Goal: Task Accomplishment & Management: Use online tool/utility

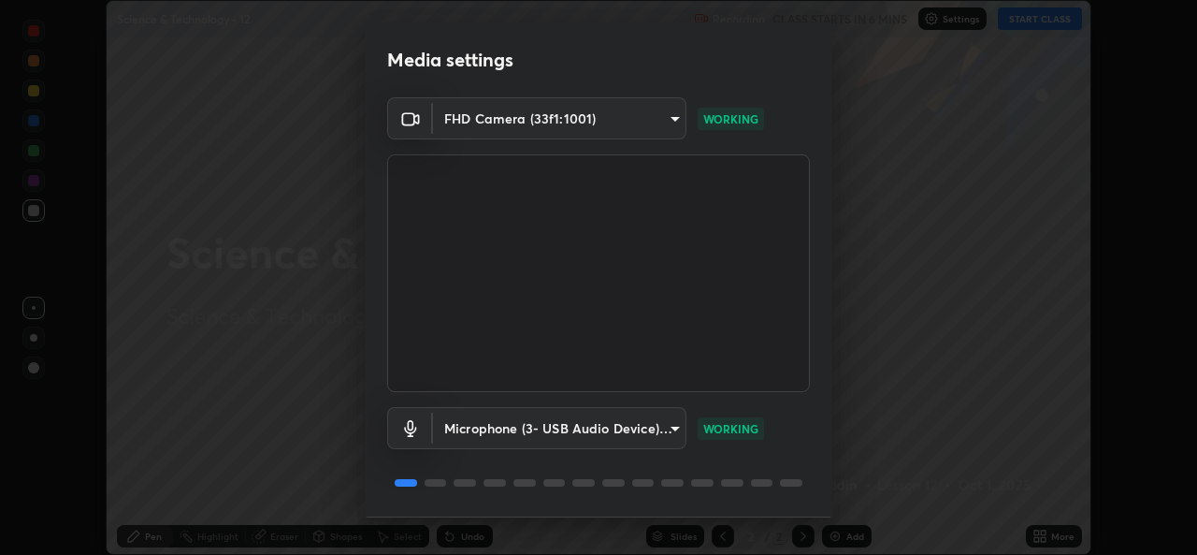
scroll to position [58, 0]
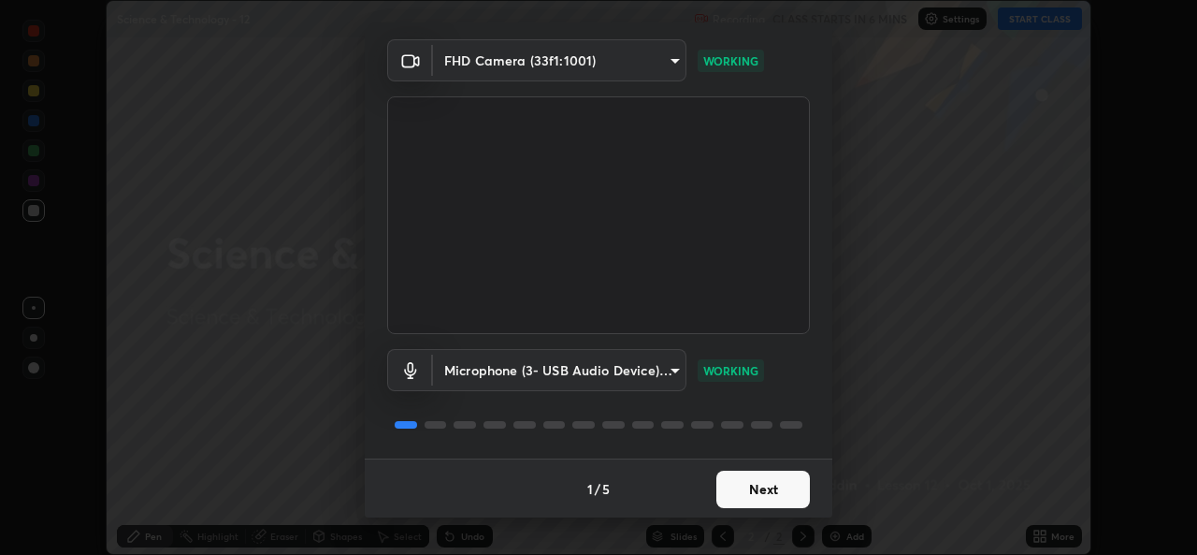
click at [746, 483] on button "Next" at bounding box center [763, 488] width 94 height 37
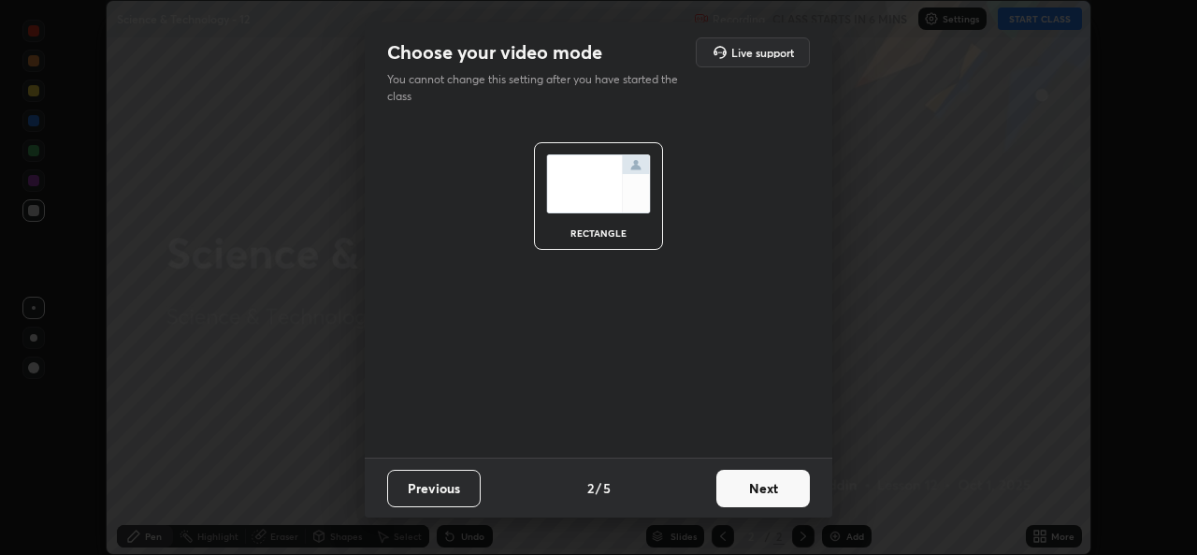
click at [752, 486] on button "Next" at bounding box center [763, 487] width 94 height 37
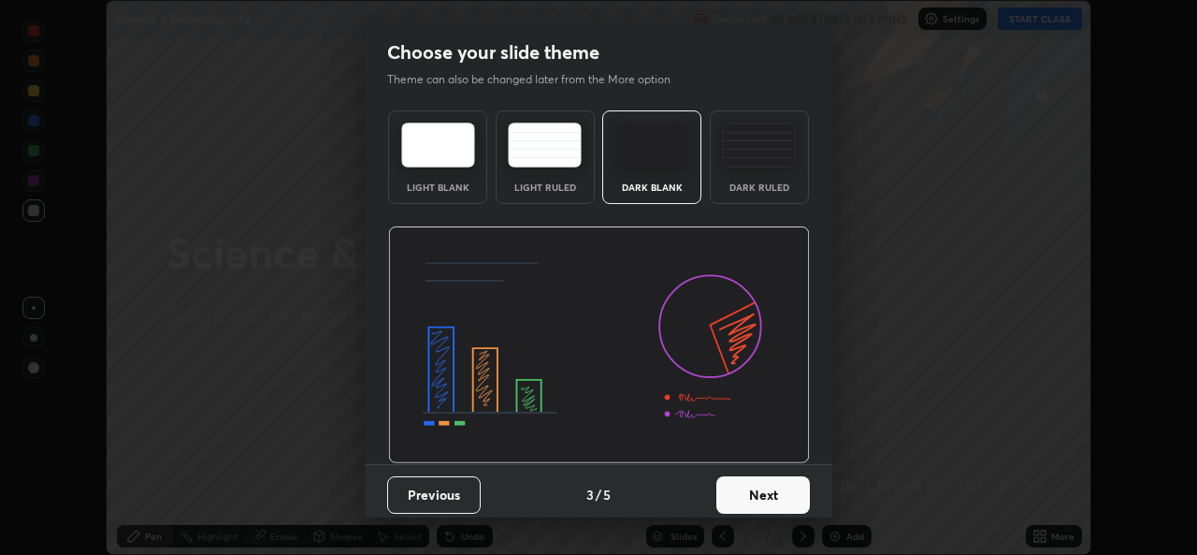
click at [752, 490] on button "Next" at bounding box center [763, 494] width 94 height 37
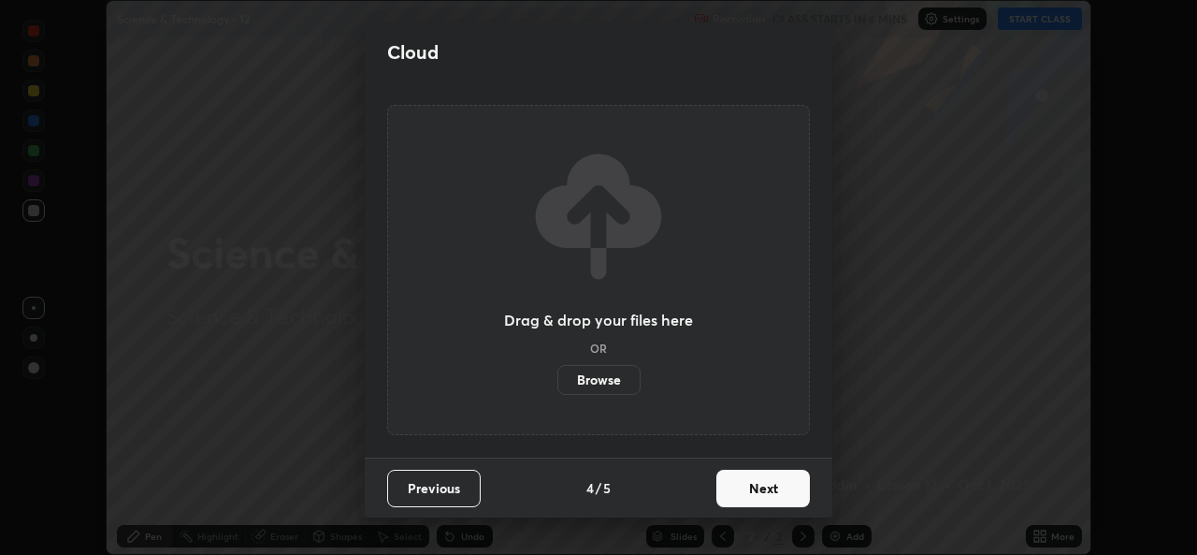
click at [756, 495] on button "Next" at bounding box center [763, 487] width 94 height 37
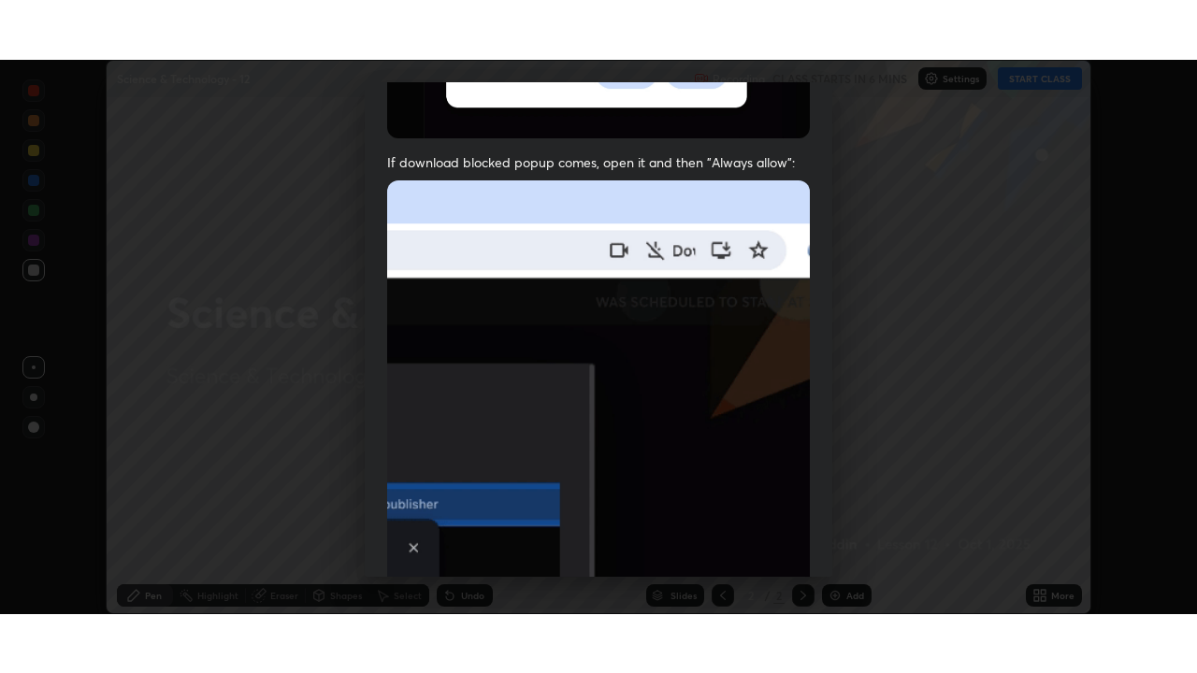
scroll to position [440, 0]
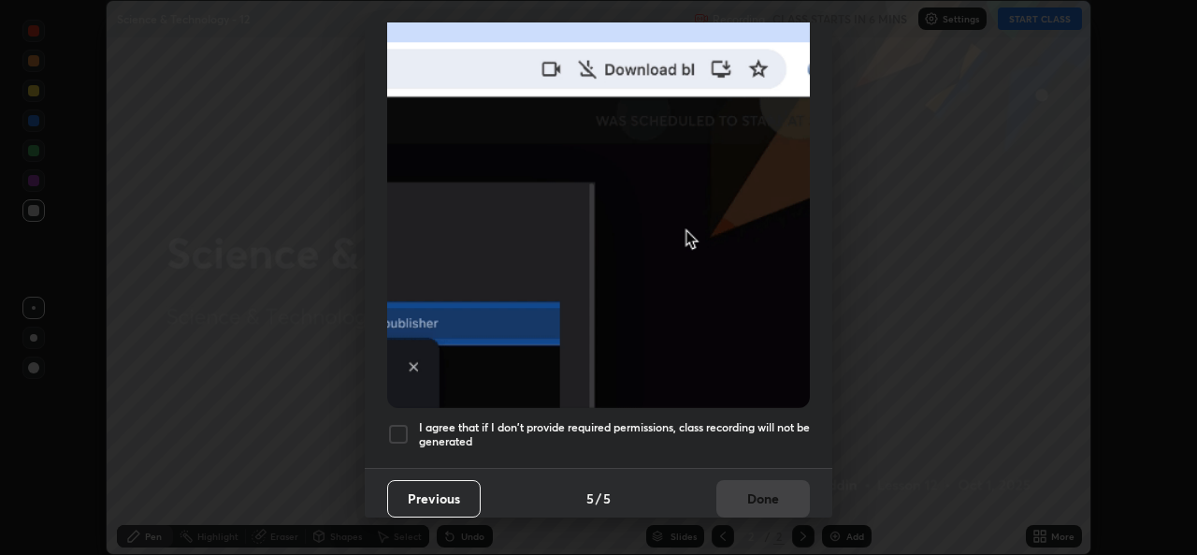
click at [401, 423] on div at bounding box center [398, 434] width 22 height 22
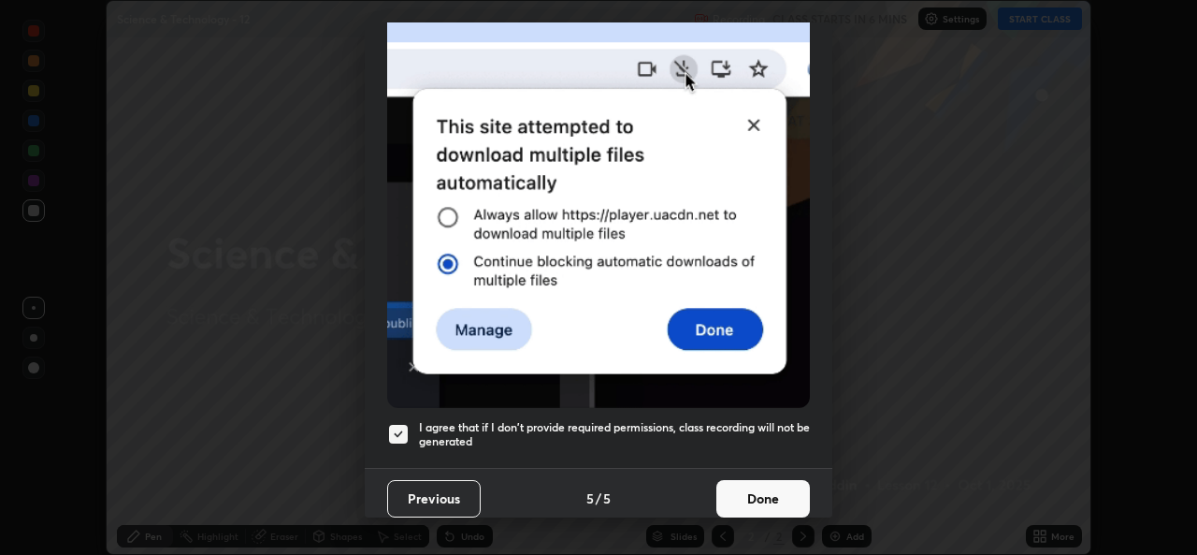
click at [751, 485] on button "Done" at bounding box center [763, 498] width 94 height 37
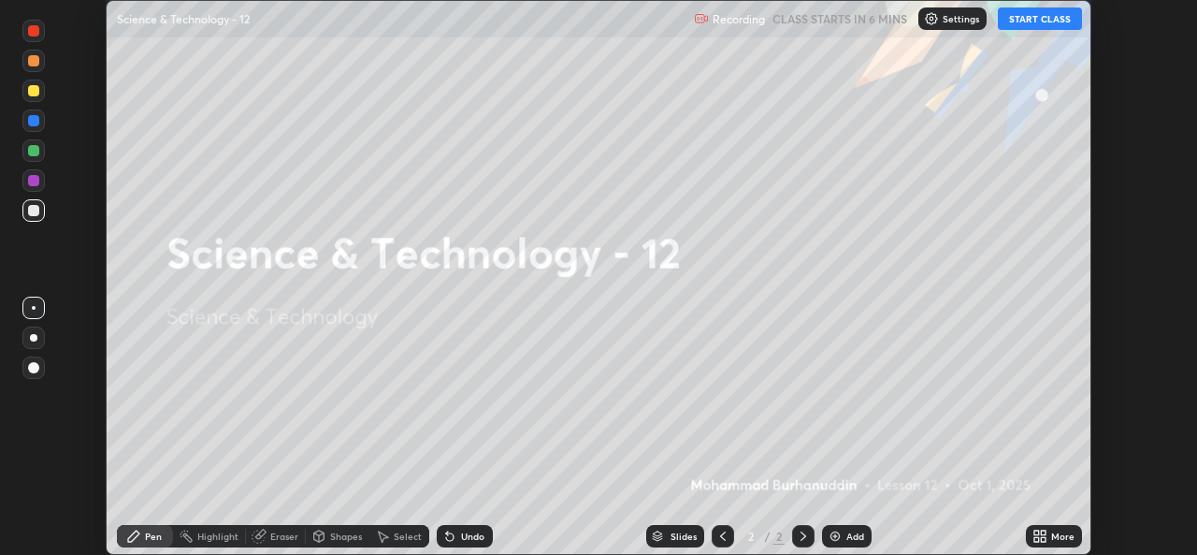
click at [1036, 539] on icon at bounding box center [1036, 539] width 5 height 5
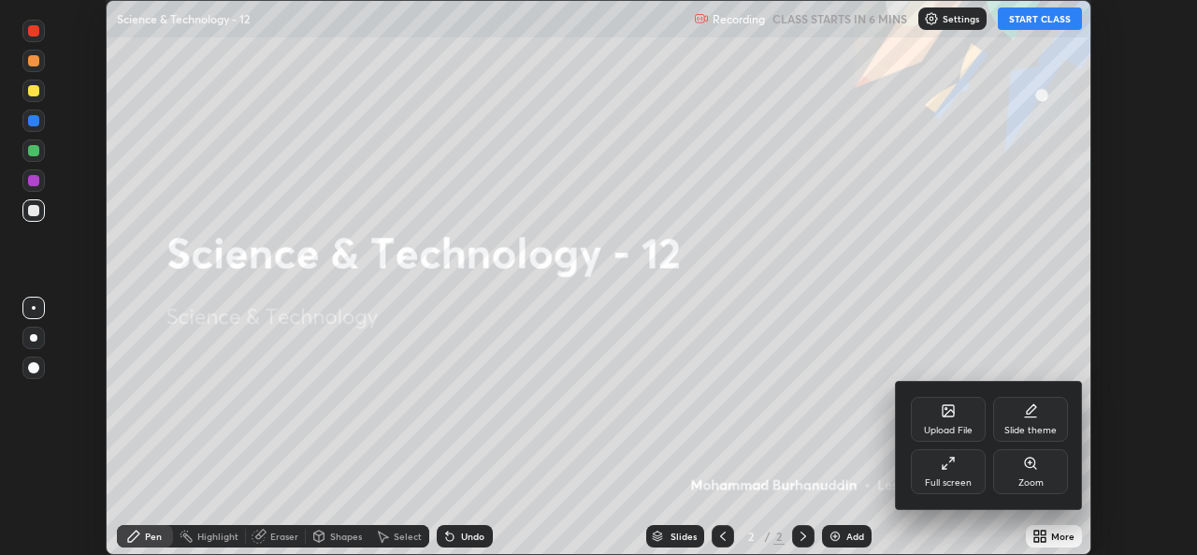
click at [954, 473] on div "Full screen" at bounding box center [948, 471] width 75 height 45
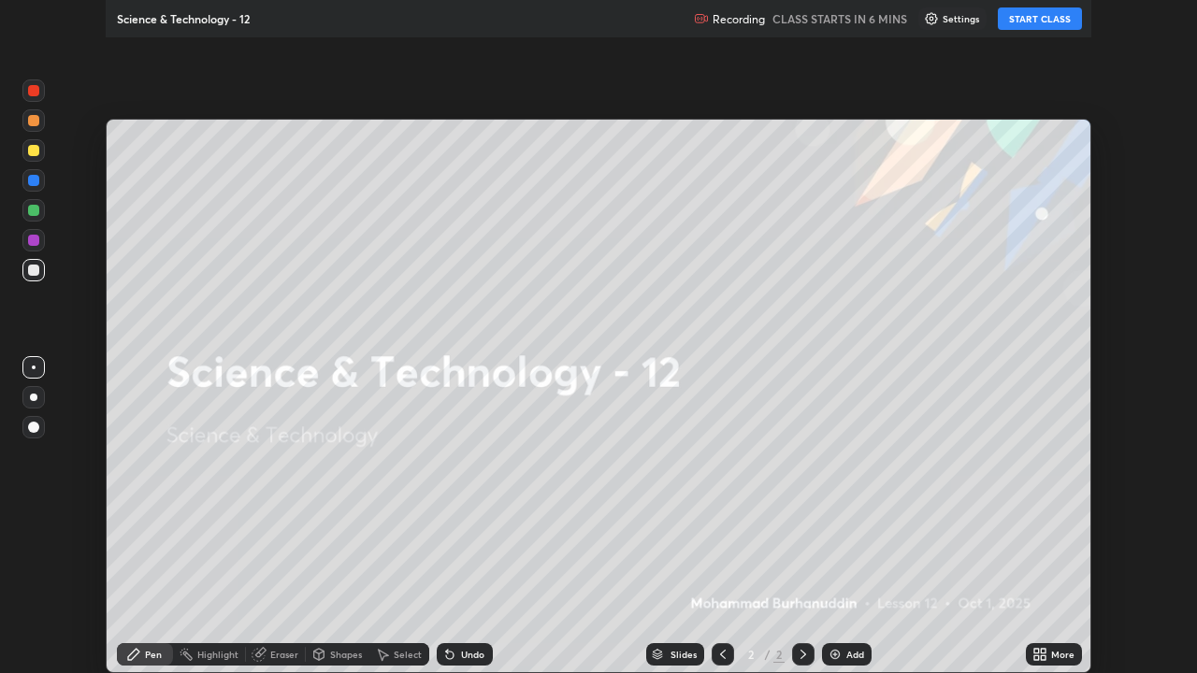
scroll to position [673, 1197]
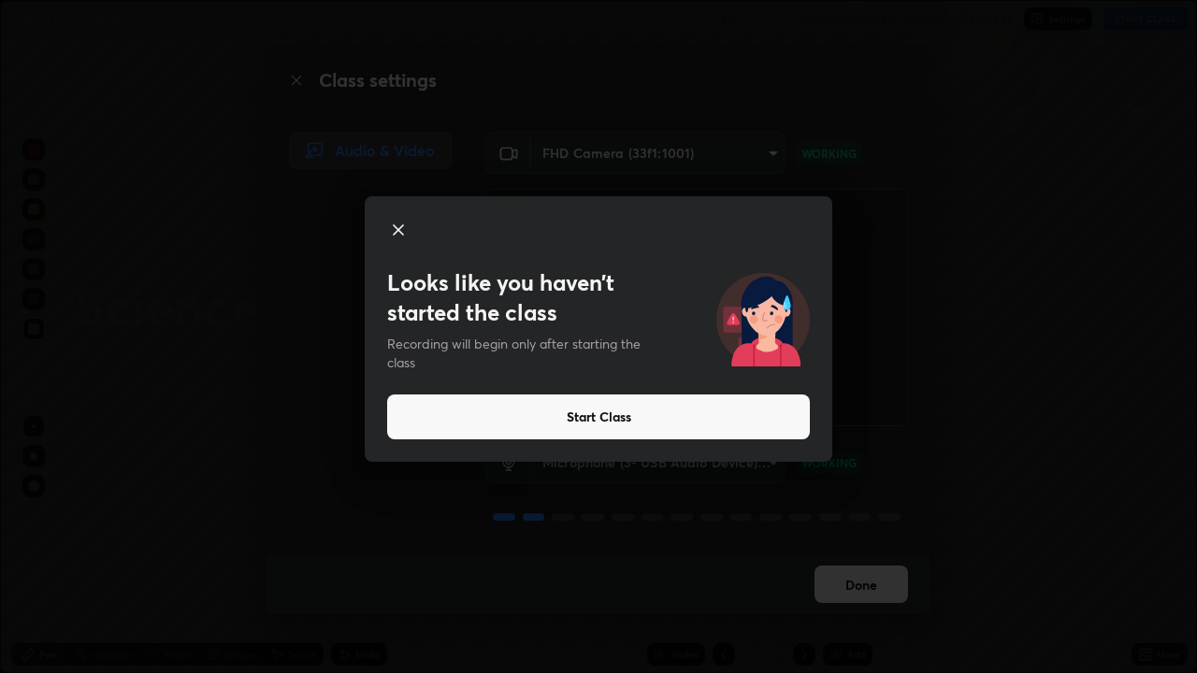
click at [623, 418] on button "Start Class" at bounding box center [598, 417] width 423 height 45
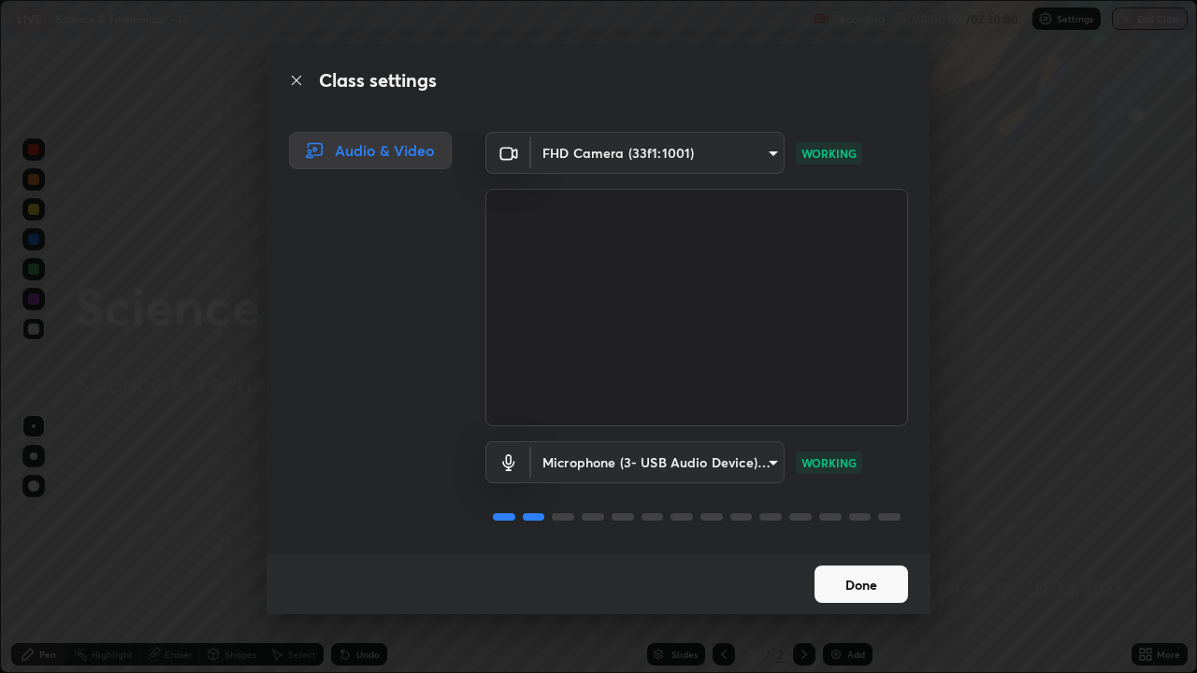
click at [875, 554] on button "Done" at bounding box center [861, 584] width 94 height 37
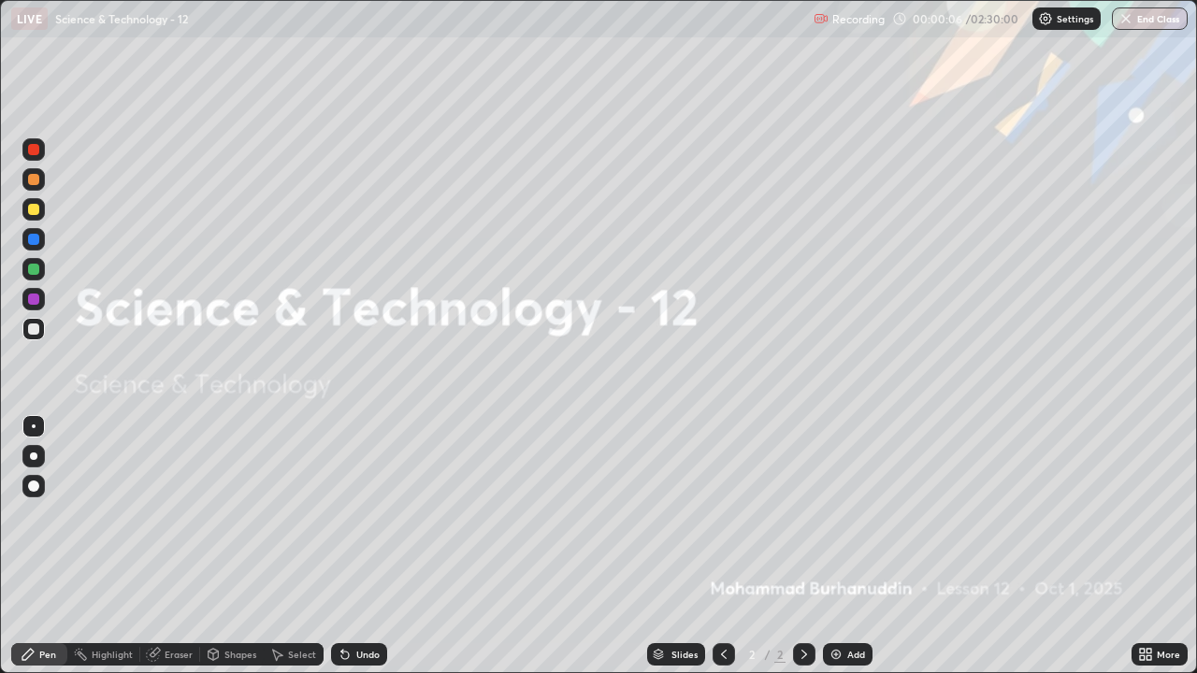
click at [724, 554] on icon at bounding box center [723, 654] width 15 height 15
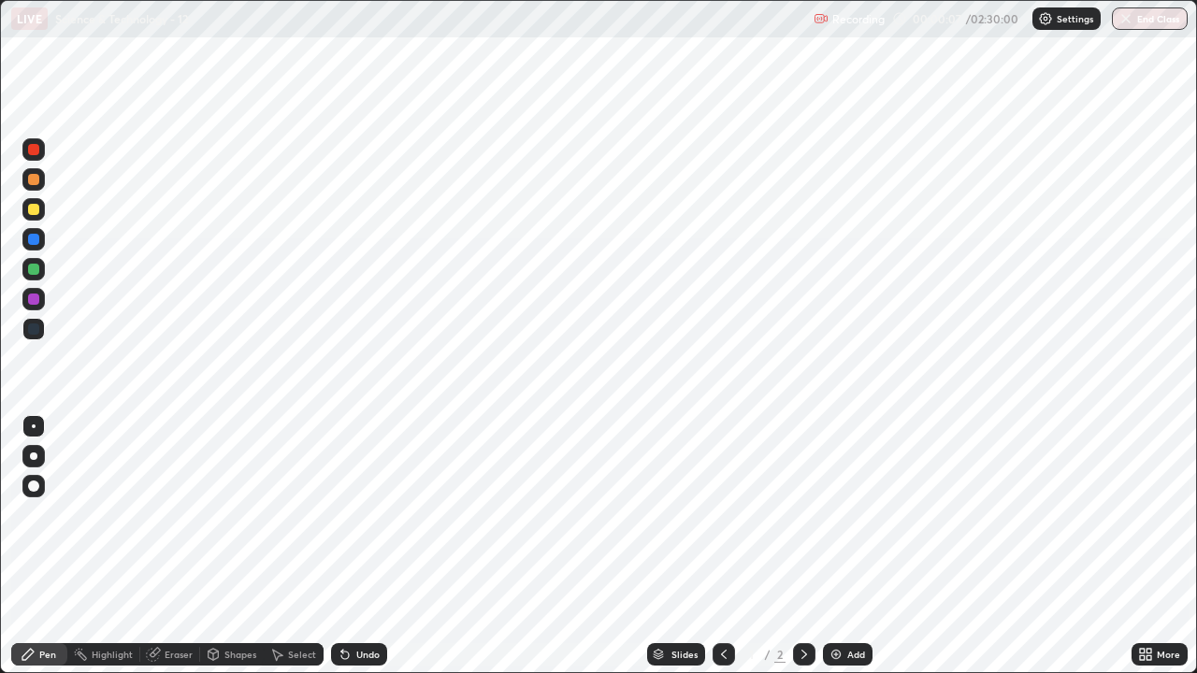
click at [802, 554] on icon at bounding box center [804, 654] width 15 height 15
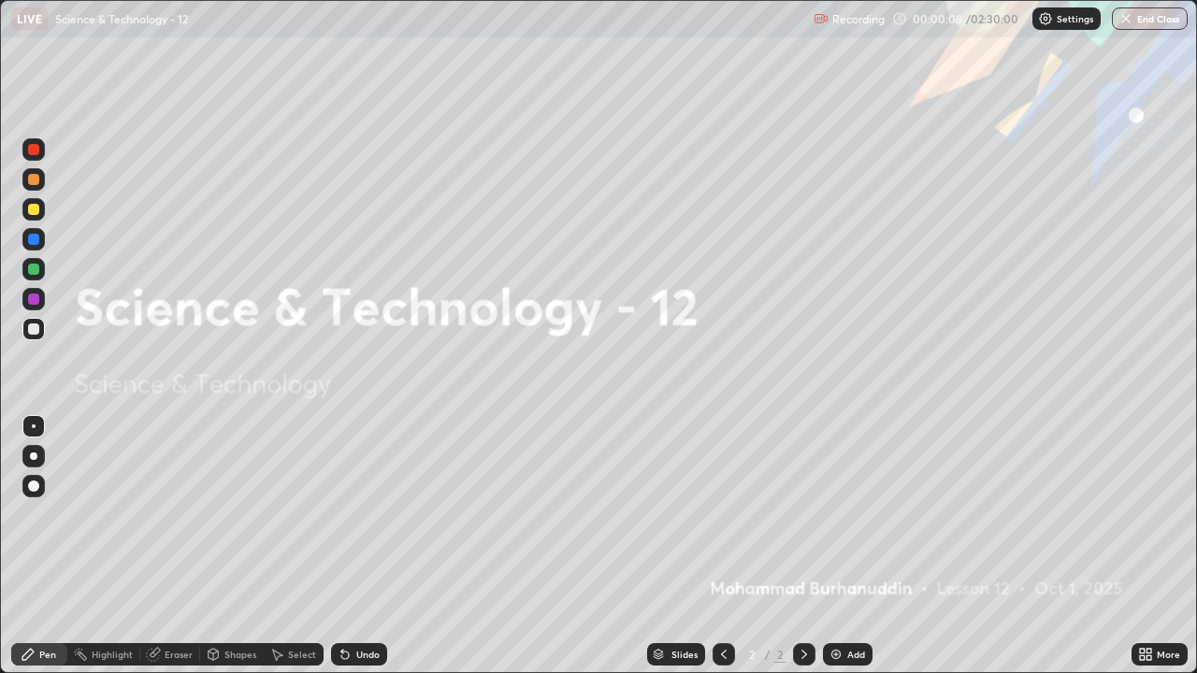
click at [858, 554] on div "Add" at bounding box center [856, 654] width 18 height 9
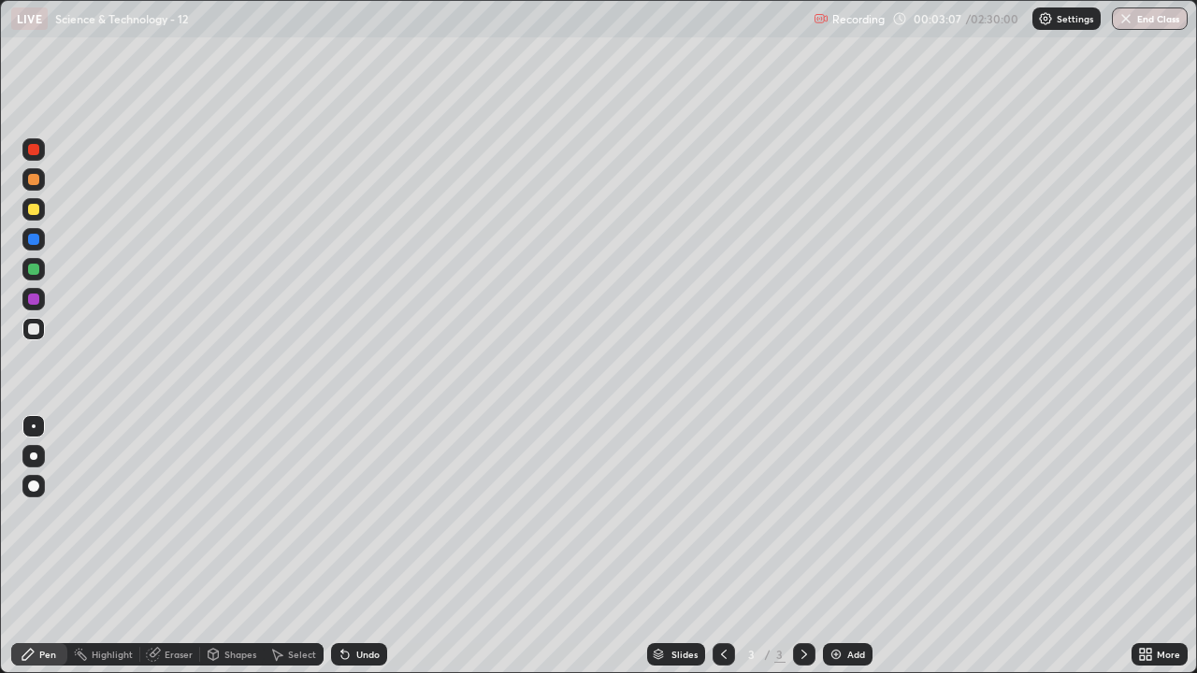
click at [178, 554] on div "Eraser" at bounding box center [179, 654] width 28 height 9
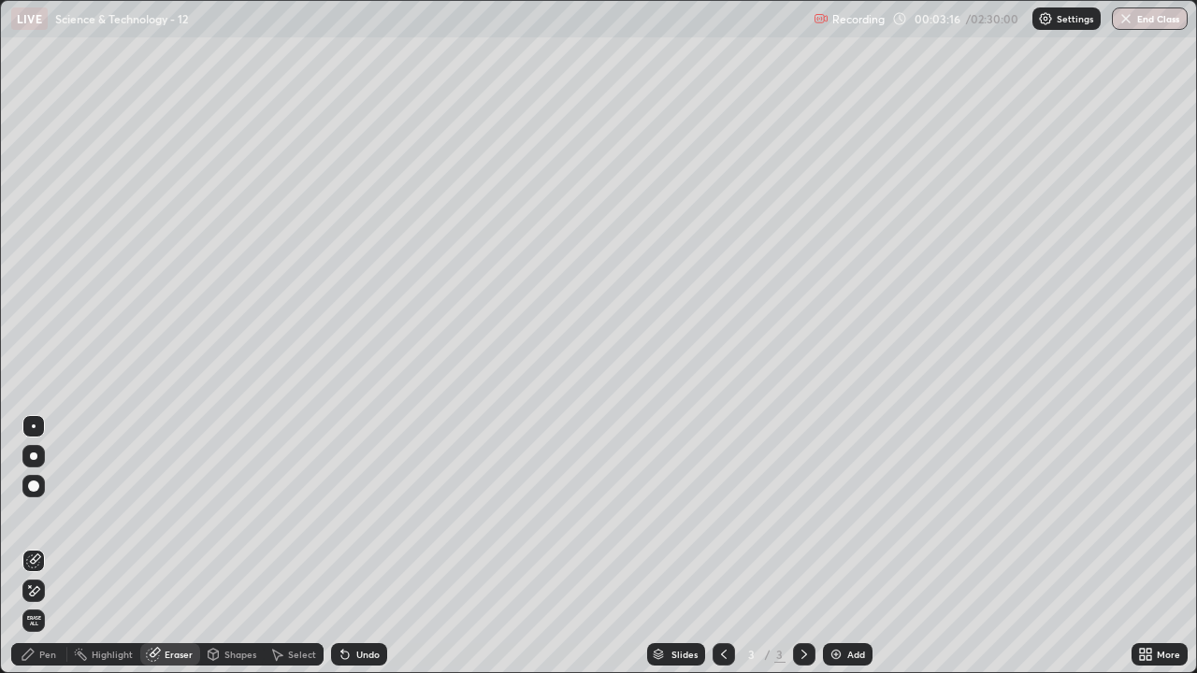
click at [49, 554] on div "Pen" at bounding box center [47, 654] width 17 height 9
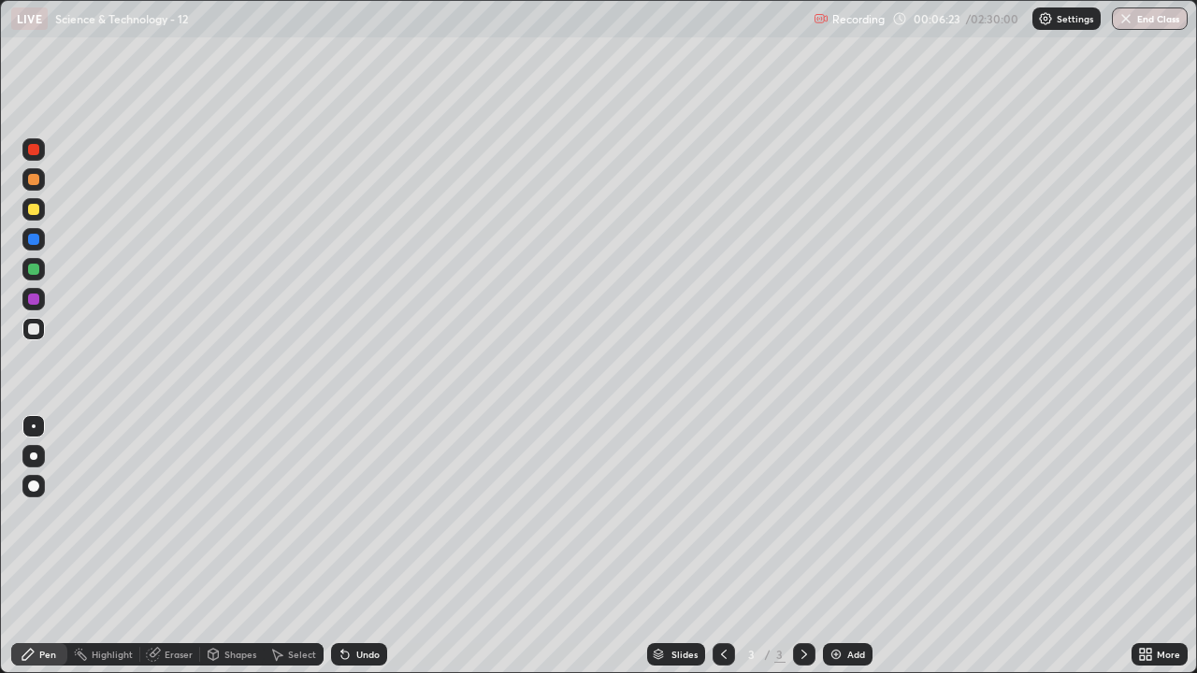
click at [361, 554] on div "Undo" at bounding box center [367, 654] width 23 height 9
click at [170, 554] on div "Eraser" at bounding box center [179, 654] width 28 height 9
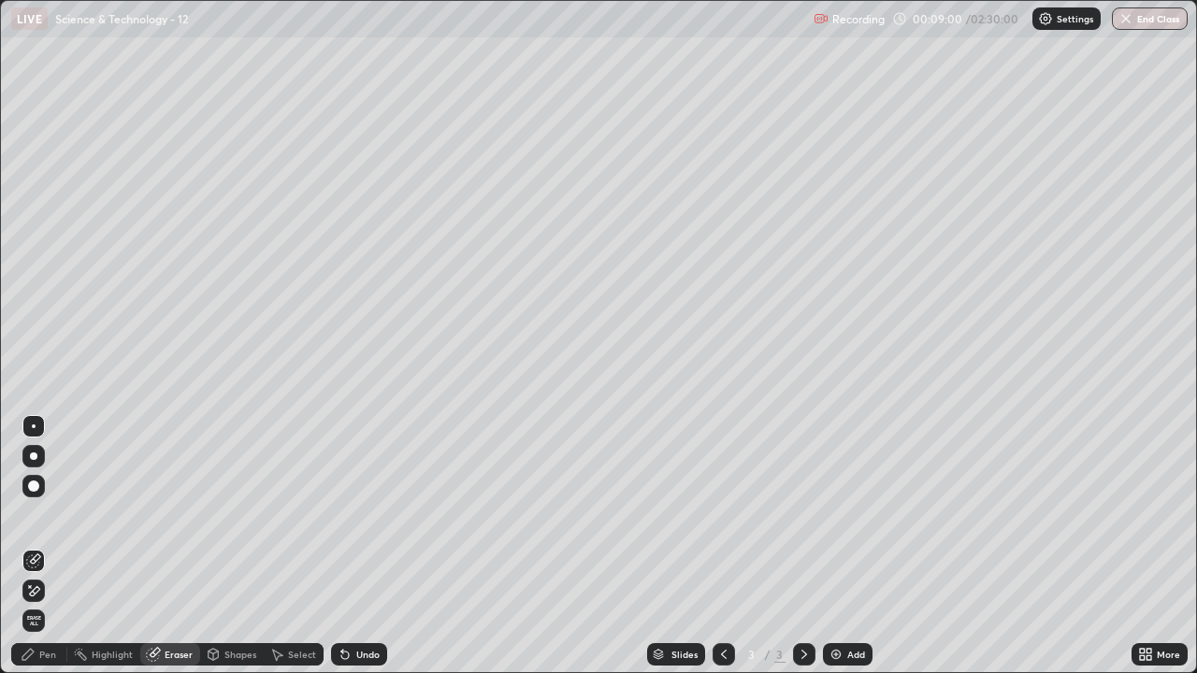
click at [51, 554] on div "Pen" at bounding box center [47, 654] width 17 height 9
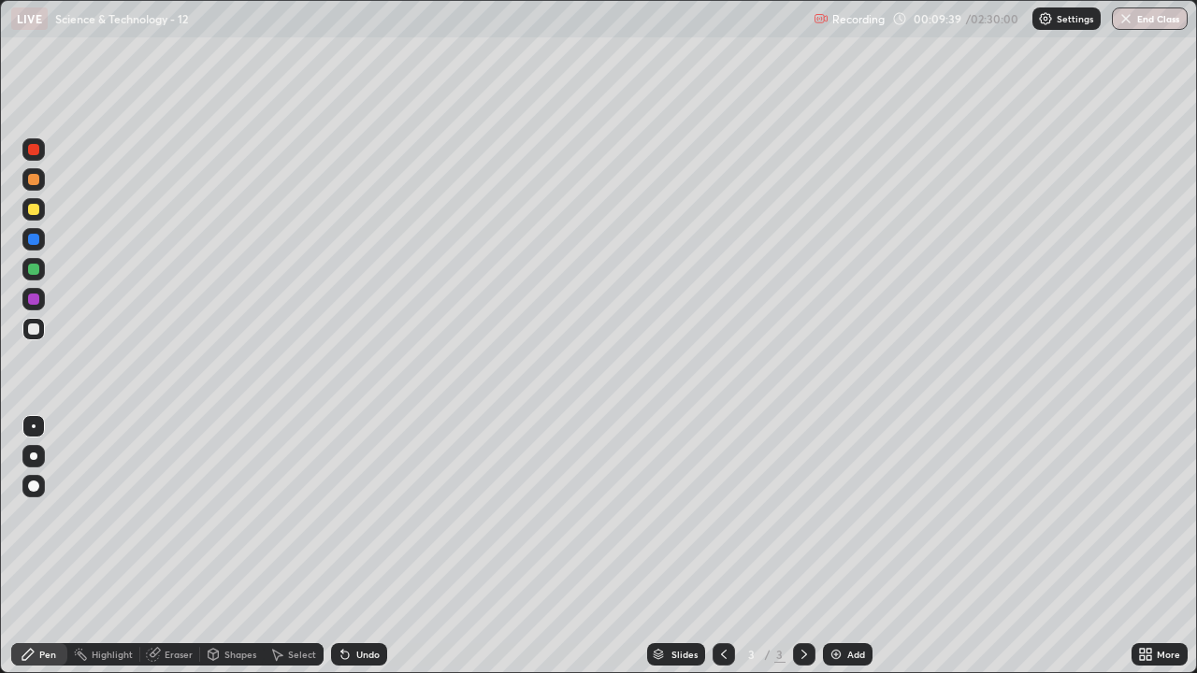
click at [189, 554] on div "Eraser" at bounding box center [179, 654] width 28 height 9
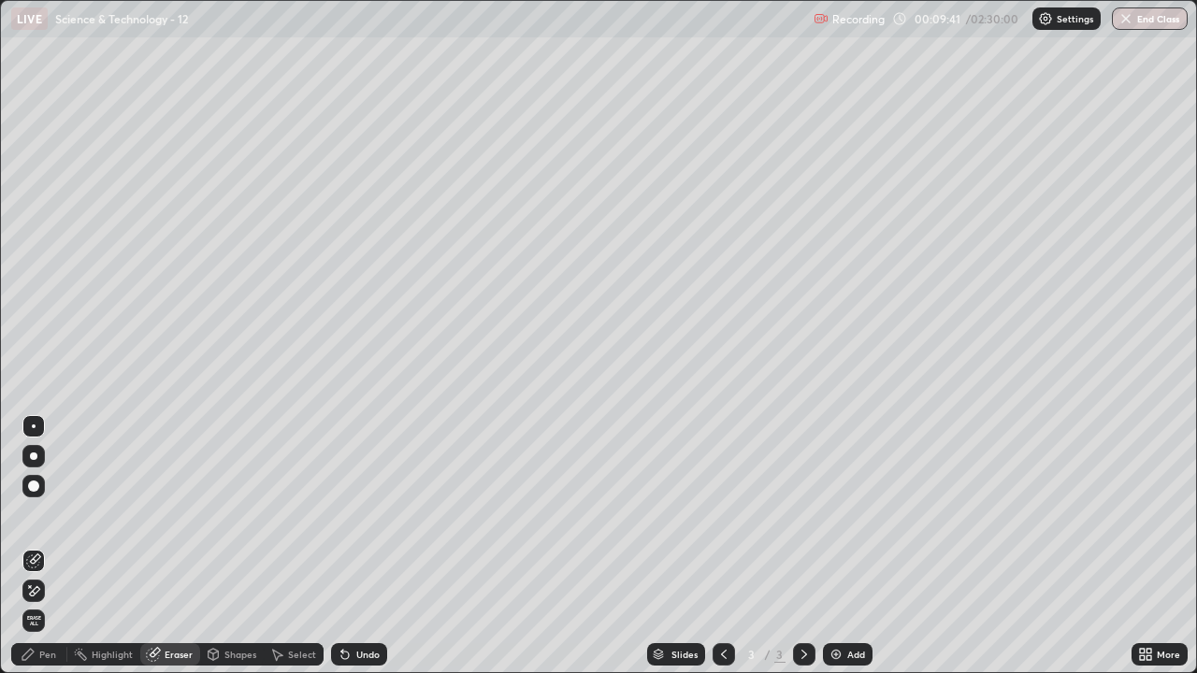
click at [54, 554] on div "Pen" at bounding box center [47, 654] width 17 height 9
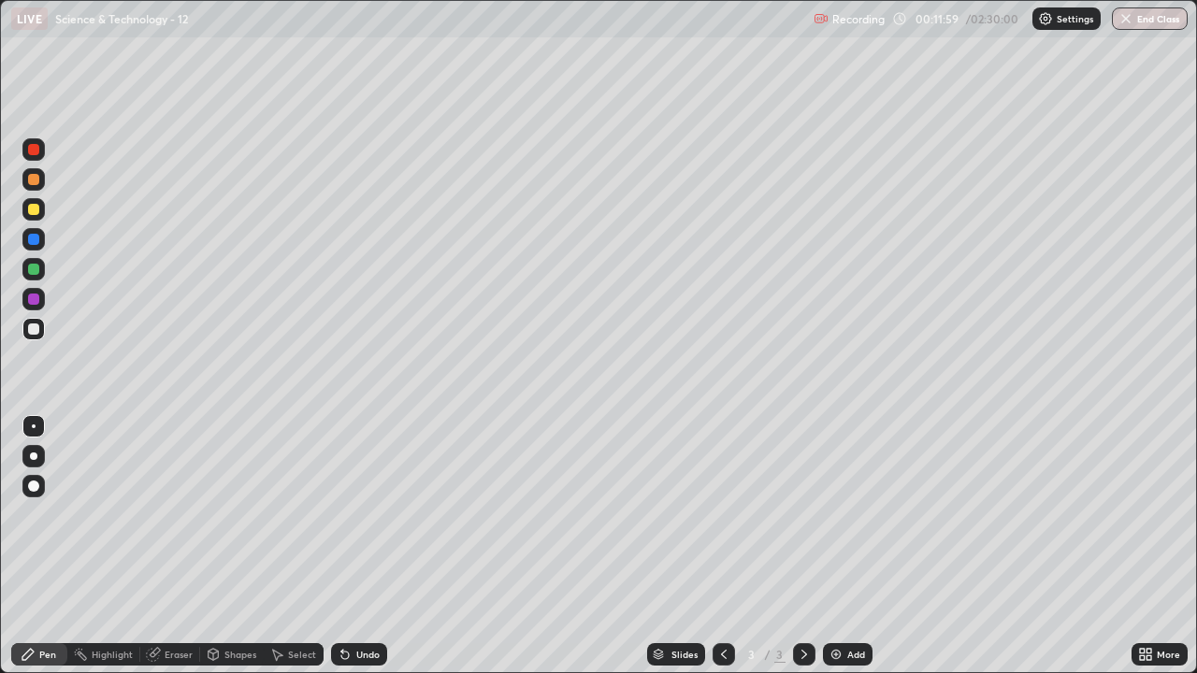
click at [175, 554] on div "Eraser" at bounding box center [179, 654] width 28 height 9
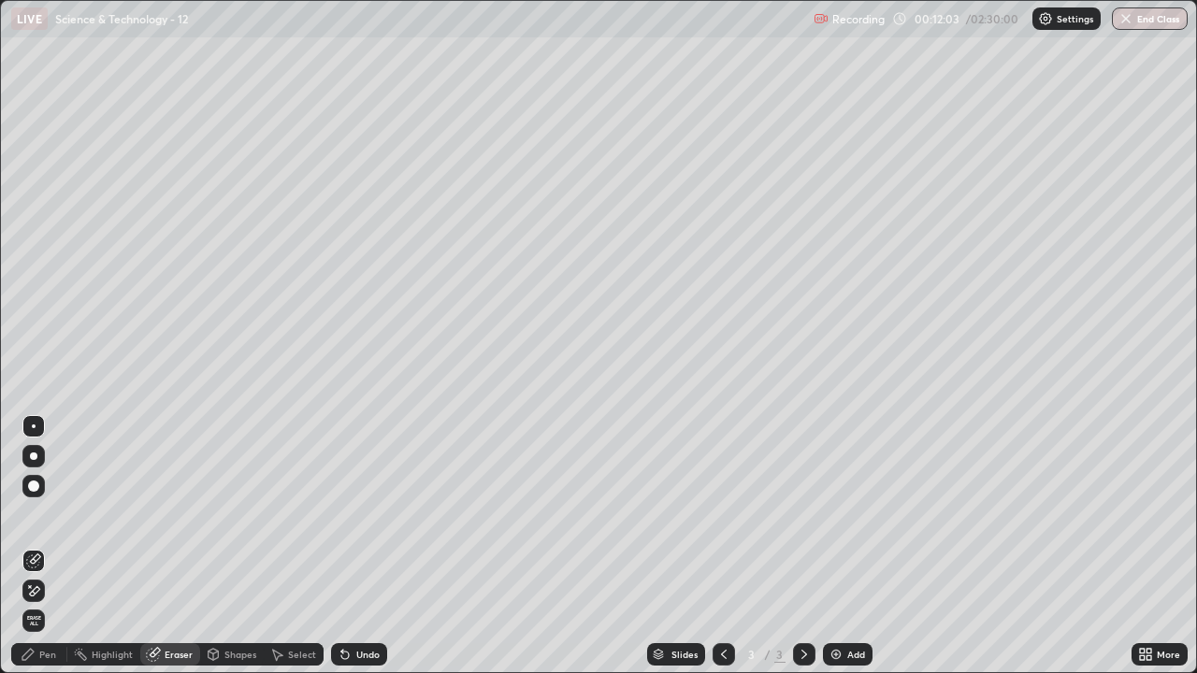
click at [50, 554] on div "Pen" at bounding box center [47, 654] width 17 height 9
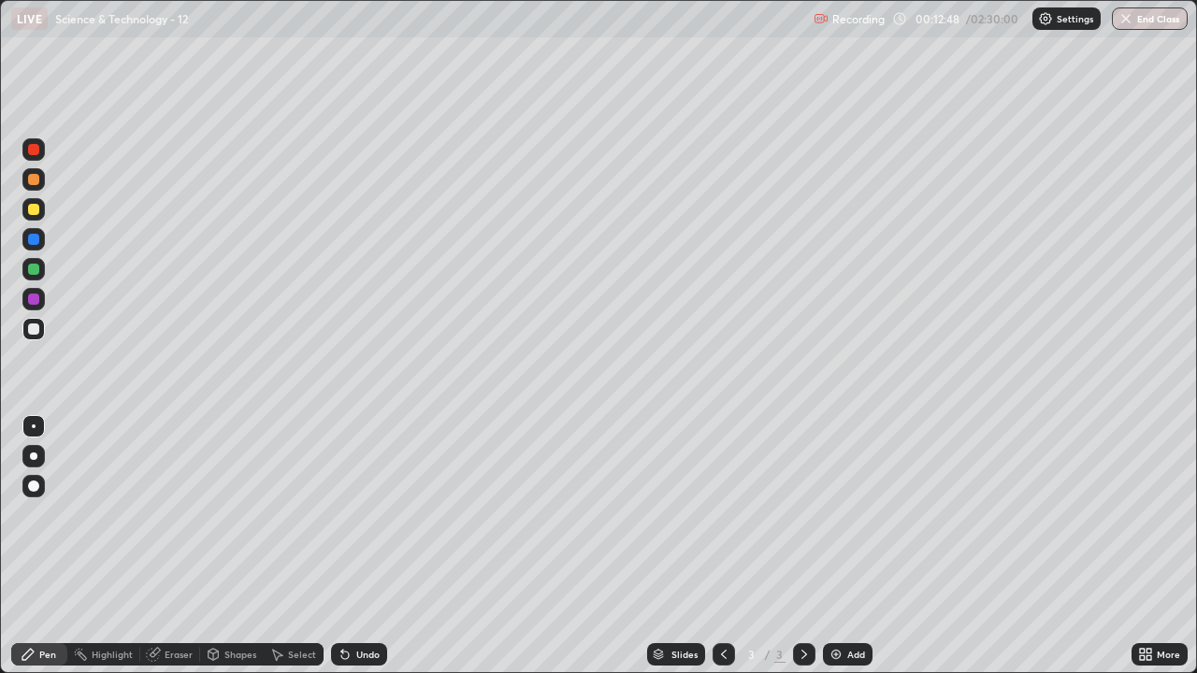
click at [854, 554] on div "Add" at bounding box center [856, 654] width 18 height 9
click at [855, 554] on div "Add" at bounding box center [856, 654] width 18 height 9
click at [242, 554] on div "Shapes" at bounding box center [240, 654] width 32 height 9
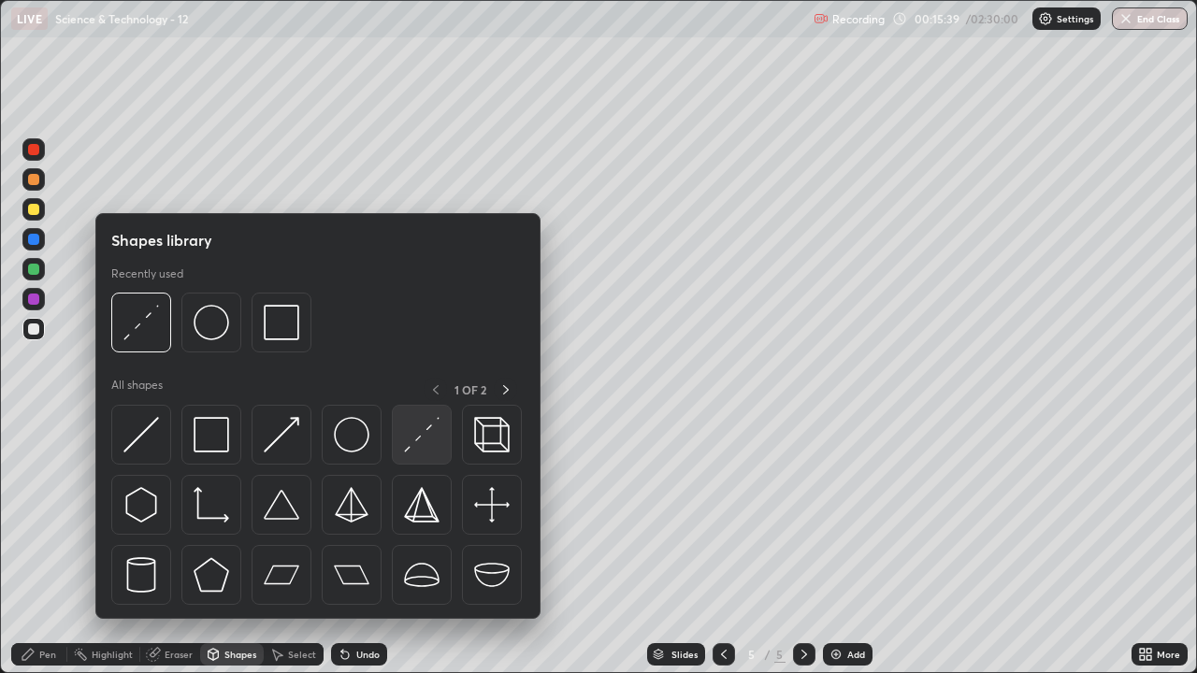
click at [415, 437] on img at bounding box center [422, 435] width 36 height 36
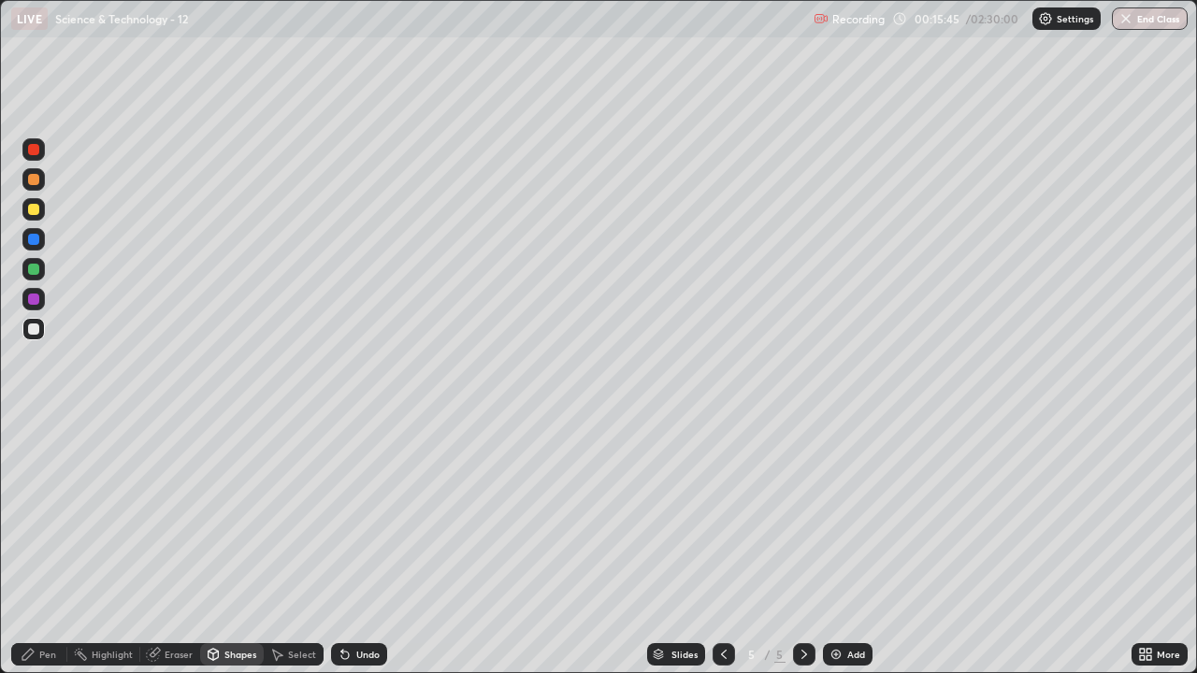
click at [50, 554] on div "Pen" at bounding box center [47, 654] width 17 height 9
click at [34, 236] on div at bounding box center [33, 239] width 11 height 11
click at [37, 324] on div at bounding box center [33, 329] width 11 height 11
click at [719, 554] on icon at bounding box center [723, 654] width 15 height 15
click at [803, 554] on icon at bounding box center [804, 654] width 15 height 15
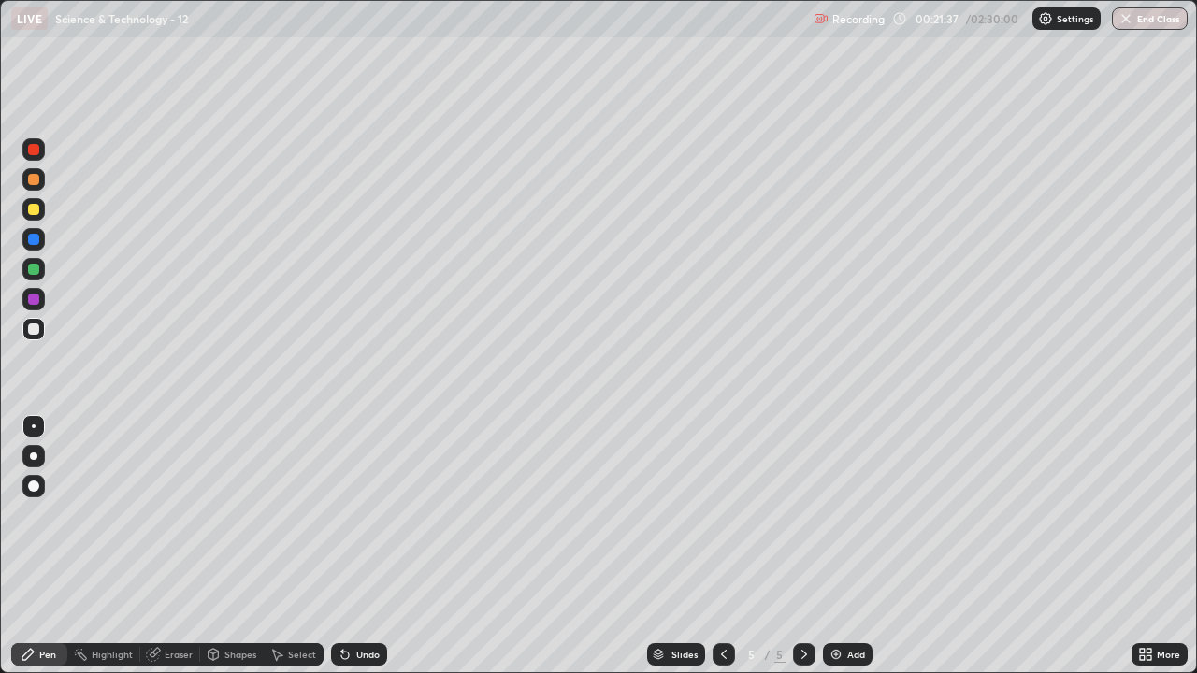
click at [32, 242] on div at bounding box center [33, 239] width 11 height 11
click at [35, 329] on div at bounding box center [33, 329] width 11 height 11
click at [178, 554] on div "Eraser" at bounding box center [179, 654] width 28 height 9
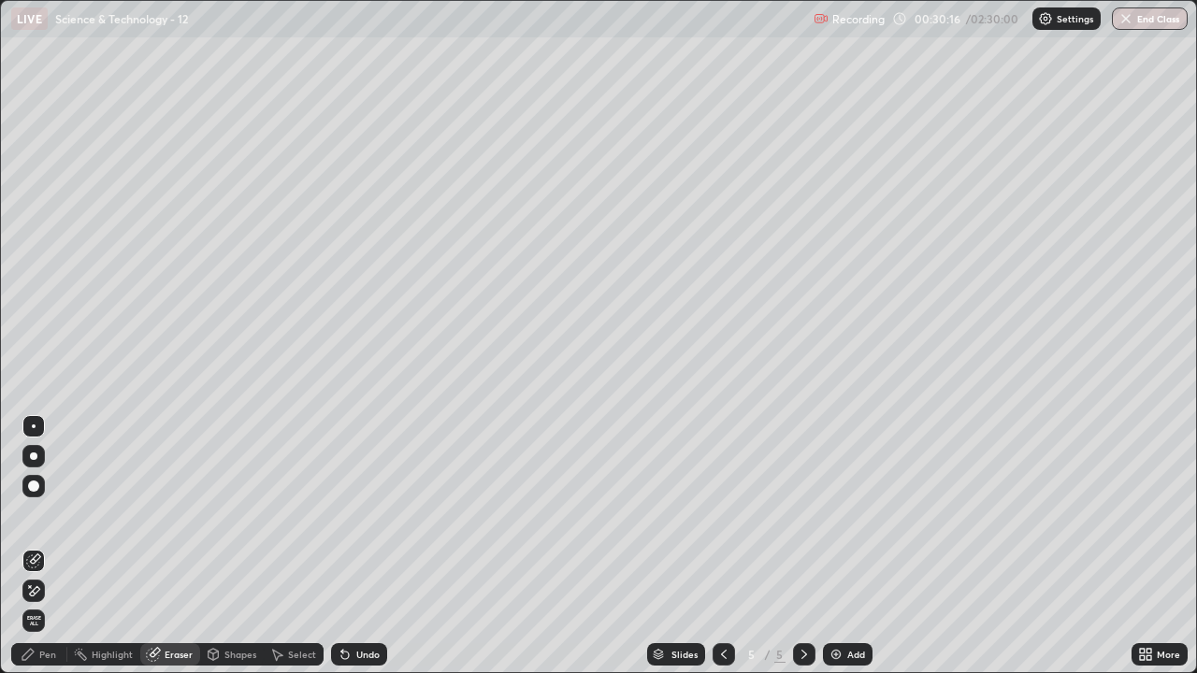
click at [47, 554] on div "Pen" at bounding box center [47, 654] width 17 height 9
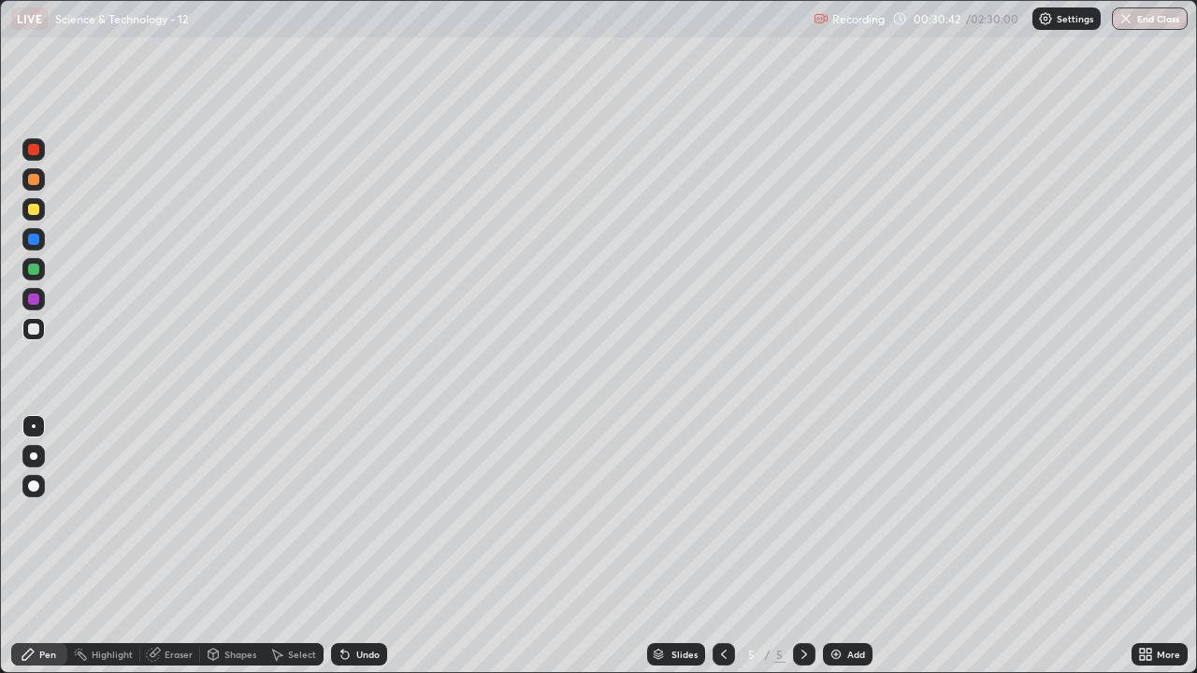
click at [180, 554] on div "Eraser" at bounding box center [179, 654] width 28 height 9
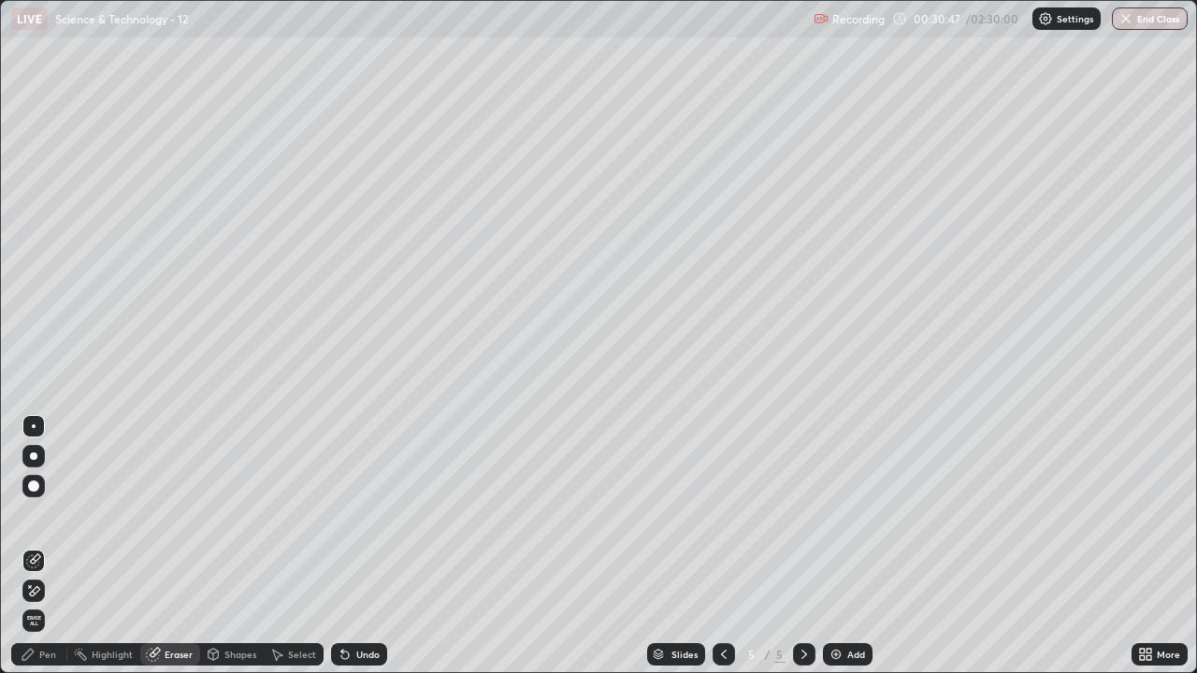
click at [53, 554] on div "Pen" at bounding box center [47, 654] width 17 height 9
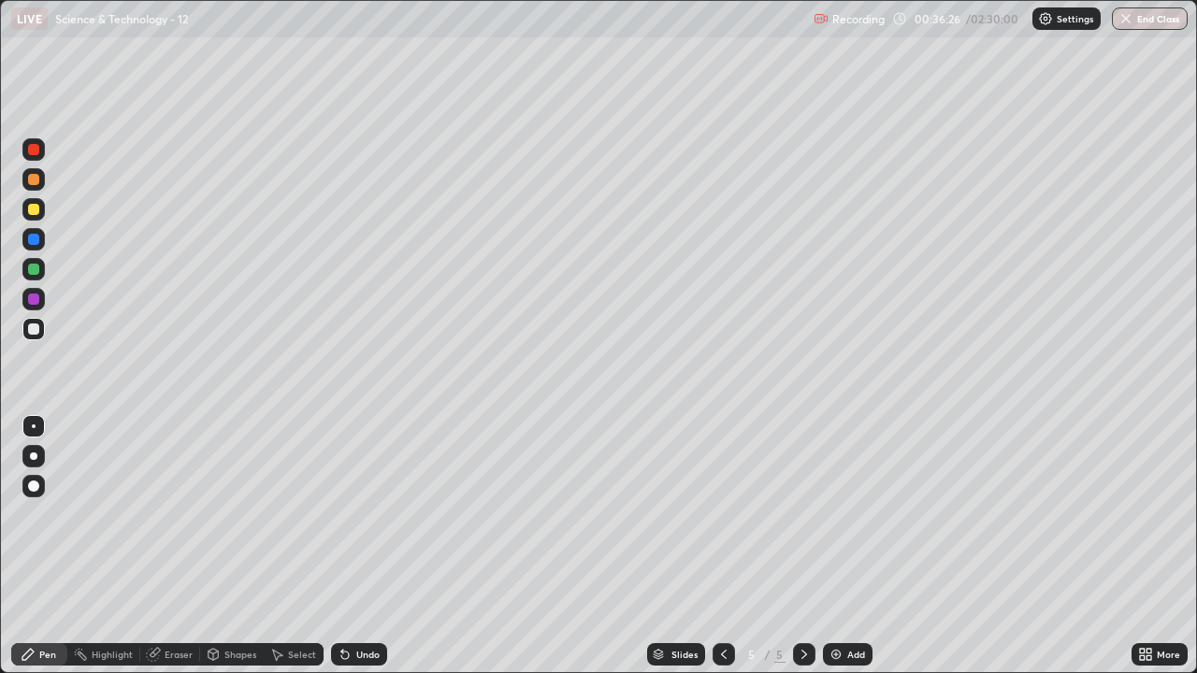
click at [853, 554] on div "Add" at bounding box center [856, 654] width 18 height 9
click at [857, 554] on div "Add" at bounding box center [856, 654] width 18 height 9
click at [176, 554] on div "Eraser" at bounding box center [179, 654] width 28 height 9
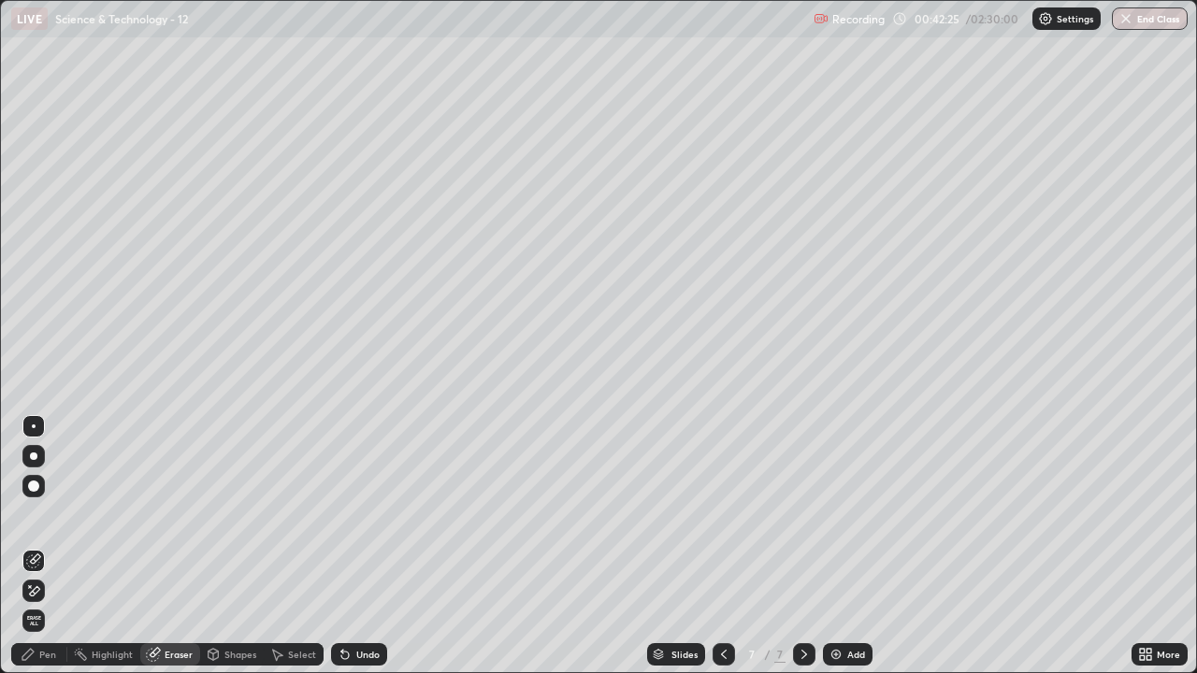
click at [176, 554] on div "Eraser" at bounding box center [179, 654] width 28 height 9
click at [32, 554] on span "Erase all" at bounding box center [33, 620] width 21 height 11
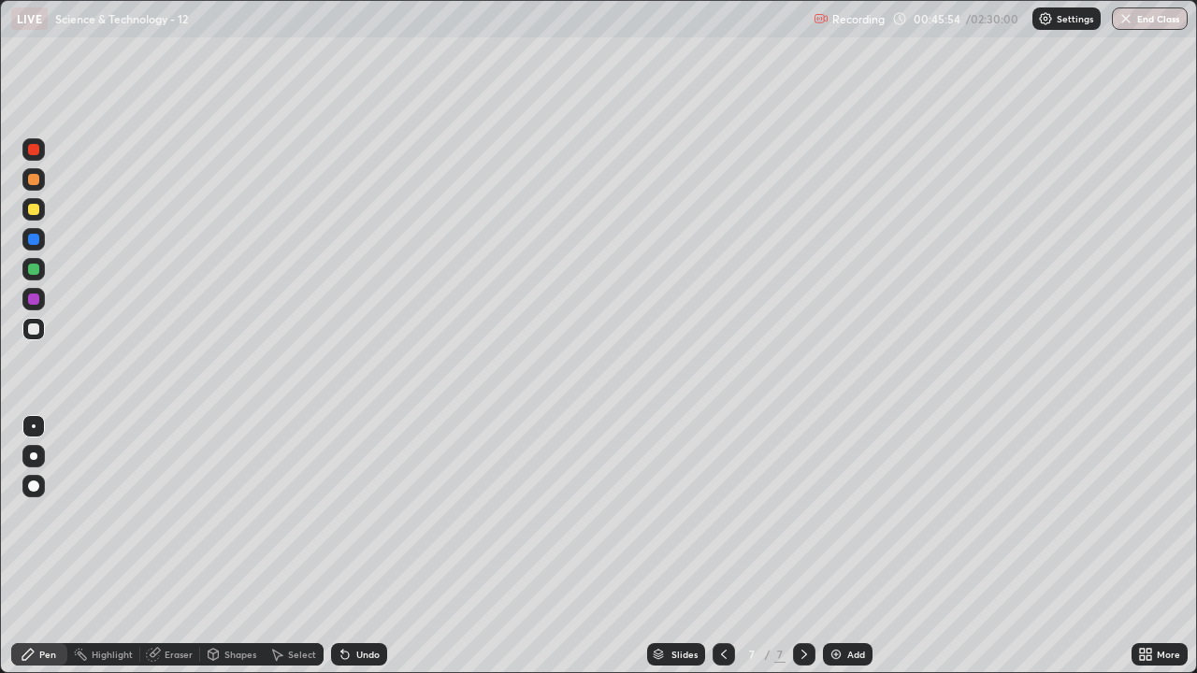
click at [180, 554] on div "Eraser" at bounding box center [170, 654] width 60 height 22
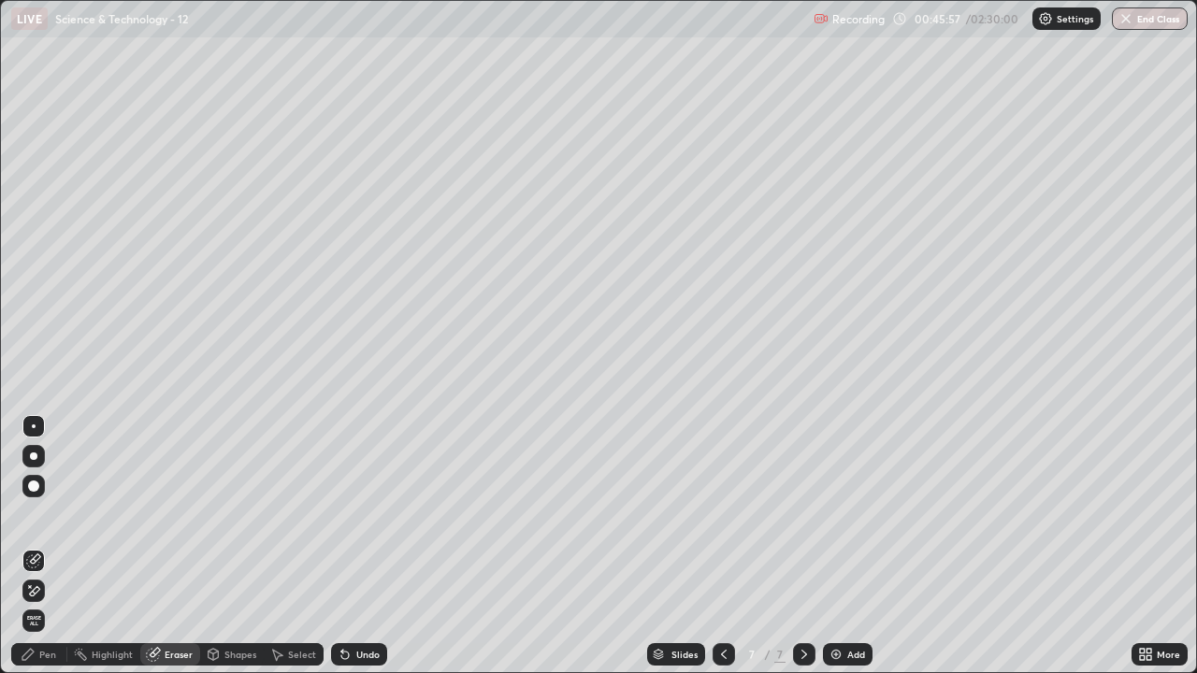
click at [43, 554] on div "Pen" at bounding box center [47, 654] width 17 height 9
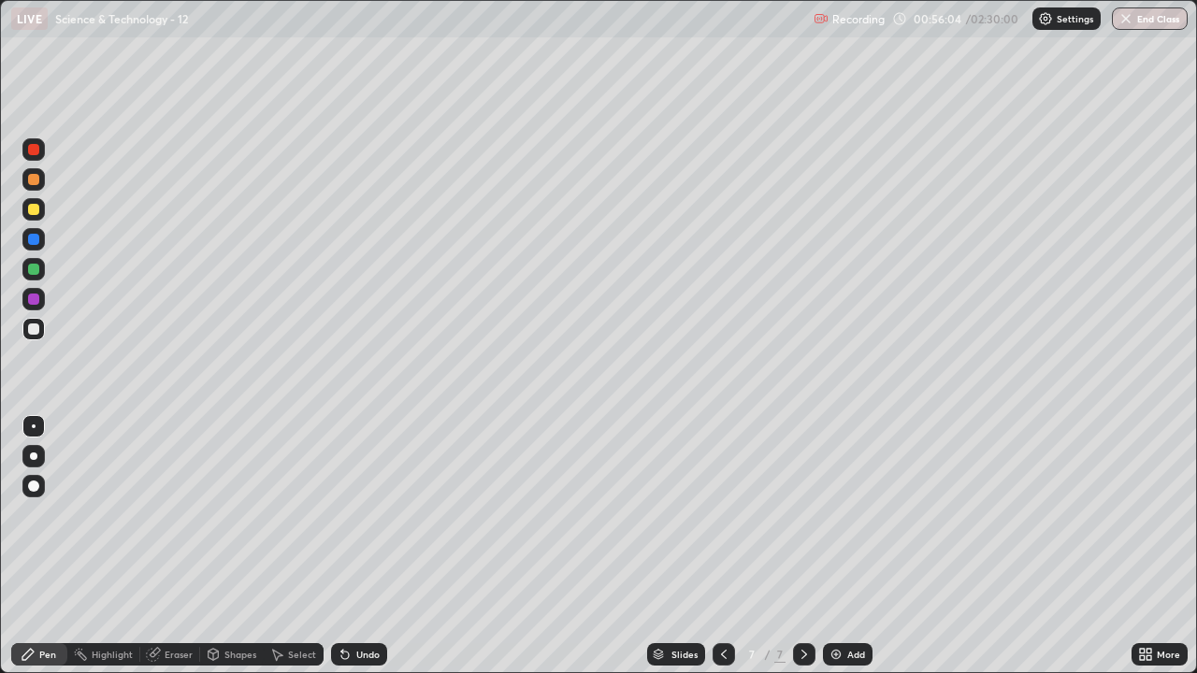
click at [853, 554] on div "Add" at bounding box center [856, 654] width 18 height 9
click at [718, 554] on div at bounding box center [724, 654] width 22 height 22
click at [854, 554] on div "Add" at bounding box center [856, 654] width 18 height 9
click at [238, 554] on div "Shapes" at bounding box center [240, 654] width 32 height 9
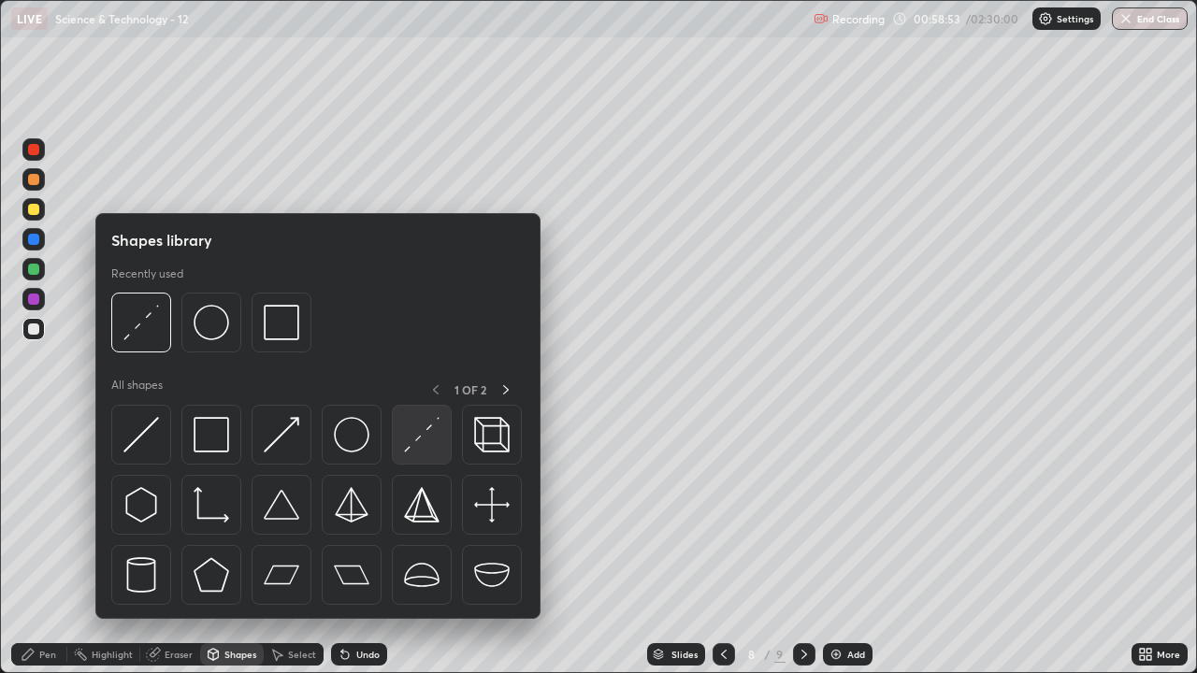
click at [420, 441] on img at bounding box center [422, 435] width 36 height 36
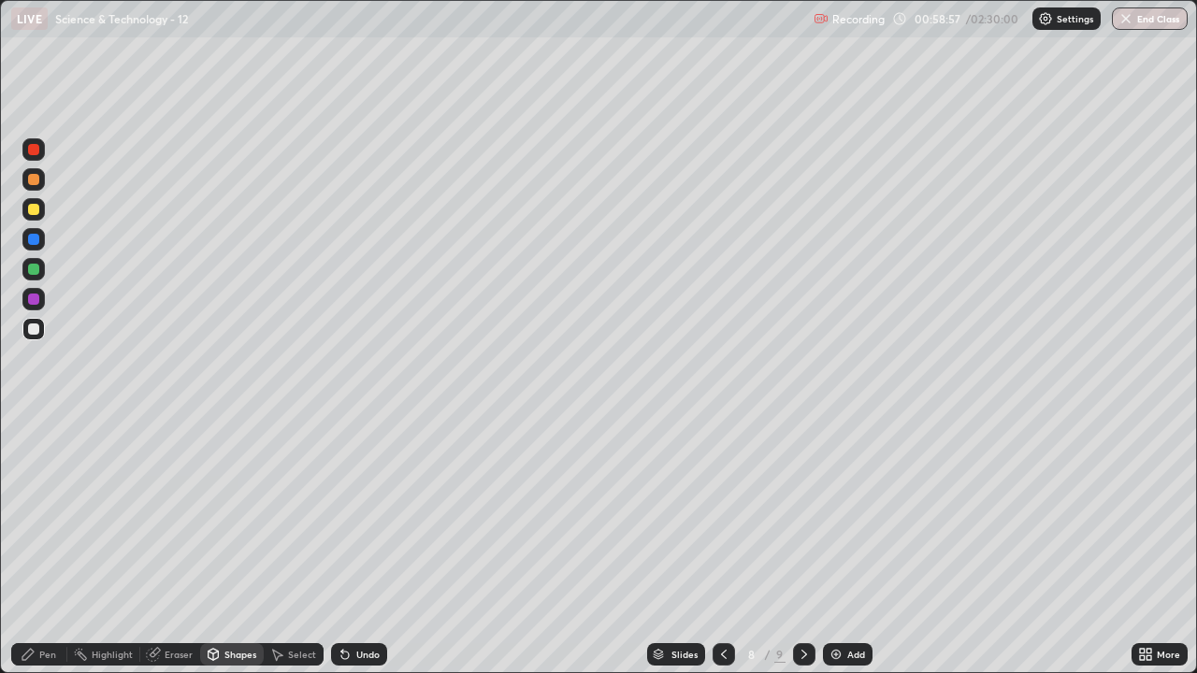
click at [47, 554] on div "Pen" at bounding box center [47, 654] width 17 height 9
click at [176, 554] on div "Eraser" at bounding box center [170, 654] width 60 height 22
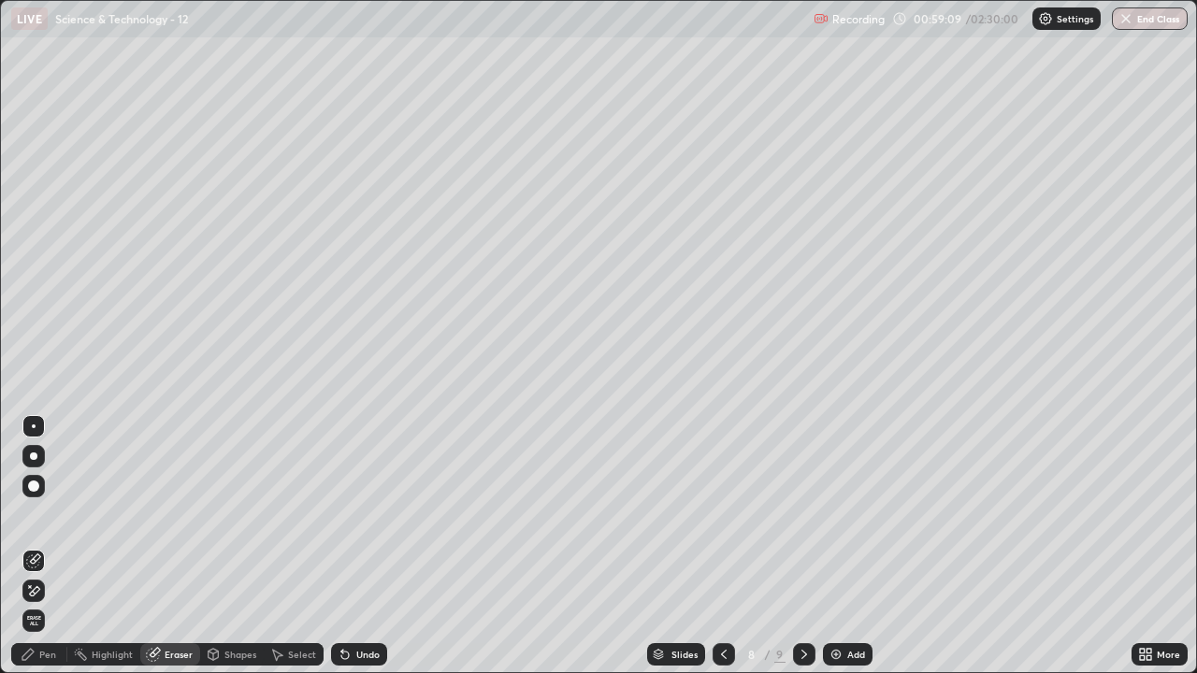
click at [239, 554] on div "Shapes" at bounding box center [240, 654] width 32 height 9
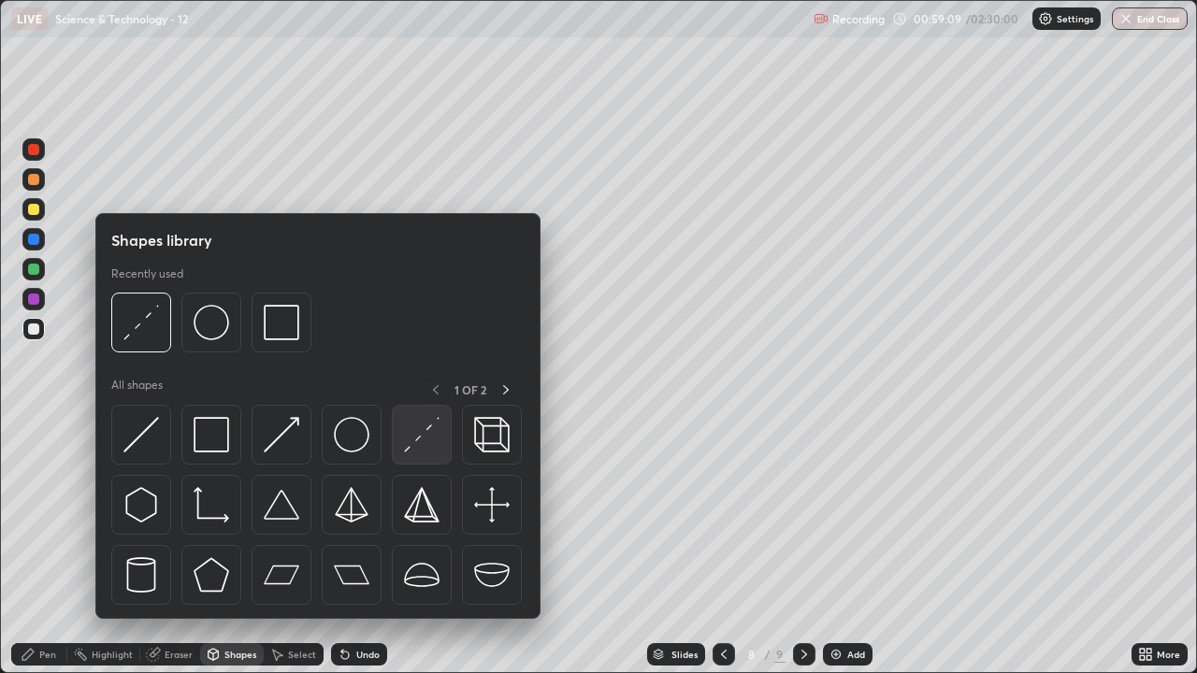
click at [415, 430] on img at bounding box center [422, 435] width 36 height 36
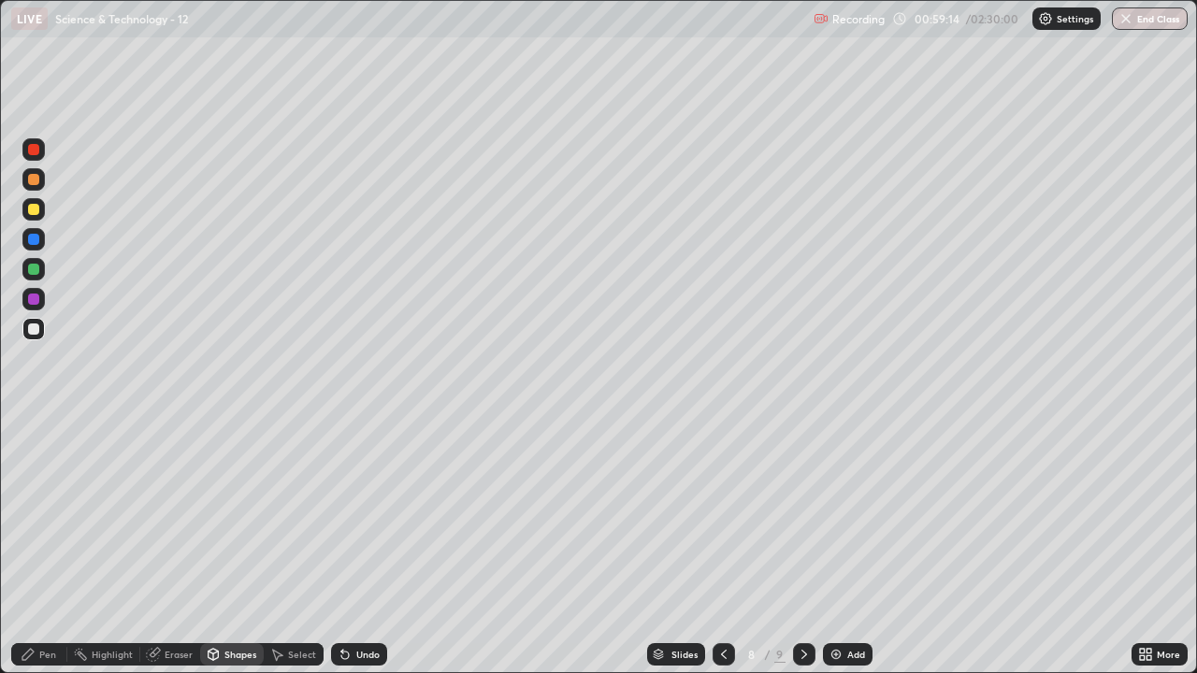
click at [44, 554] on div "Pen" at bounding box center [47, 654] width 17 height 9
click at [239, 554] on div "Shapes" at bounding box center [240, 654] width 32 height 9
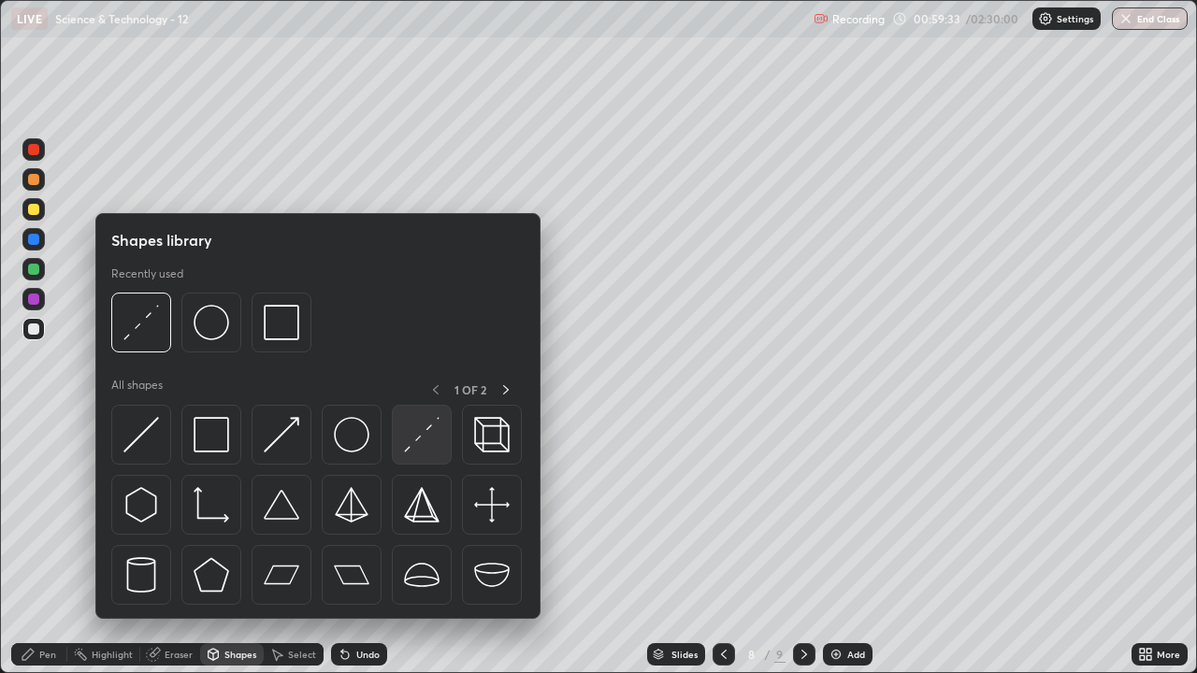
click at [421, 432] on img at bounding box center [422, 435] width 36 height 36
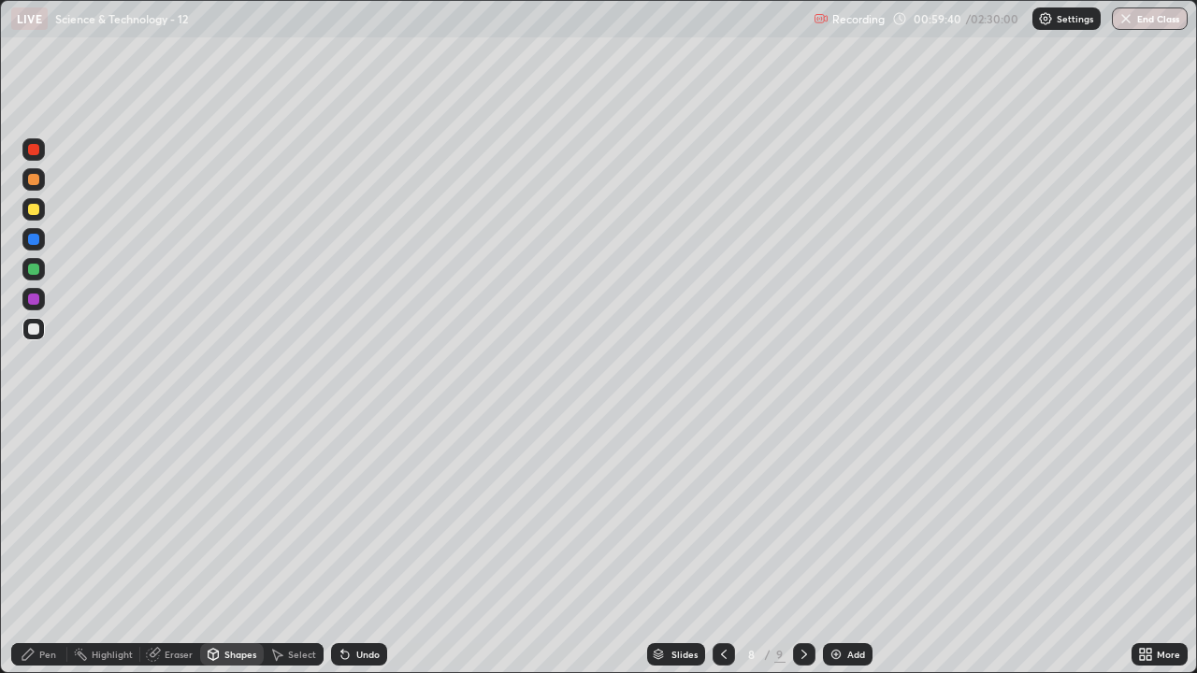
click at [37, 554] on div "Pen" at bounding box center [39, 654] width 56 height 22
click at [189, 554] on div "Eraser" at bounding box center [170, 654] width 60 height 22
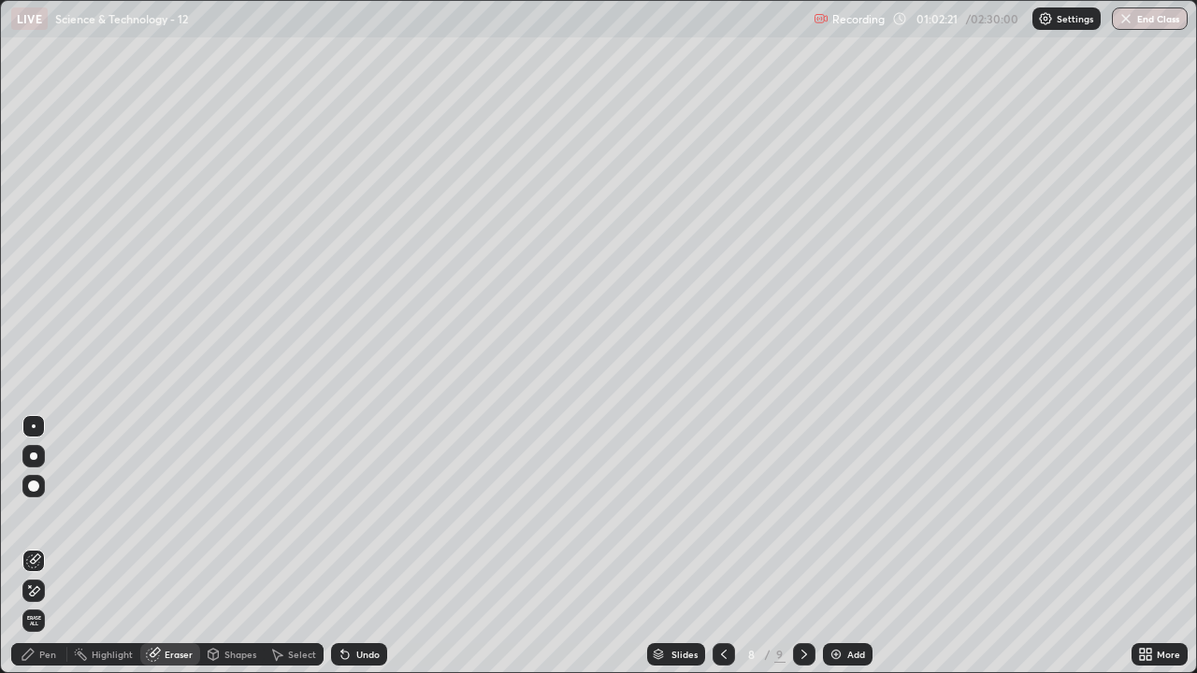
click at [51, 554] on div "Pen" at bounding box center [47, 654] width 17 height 9
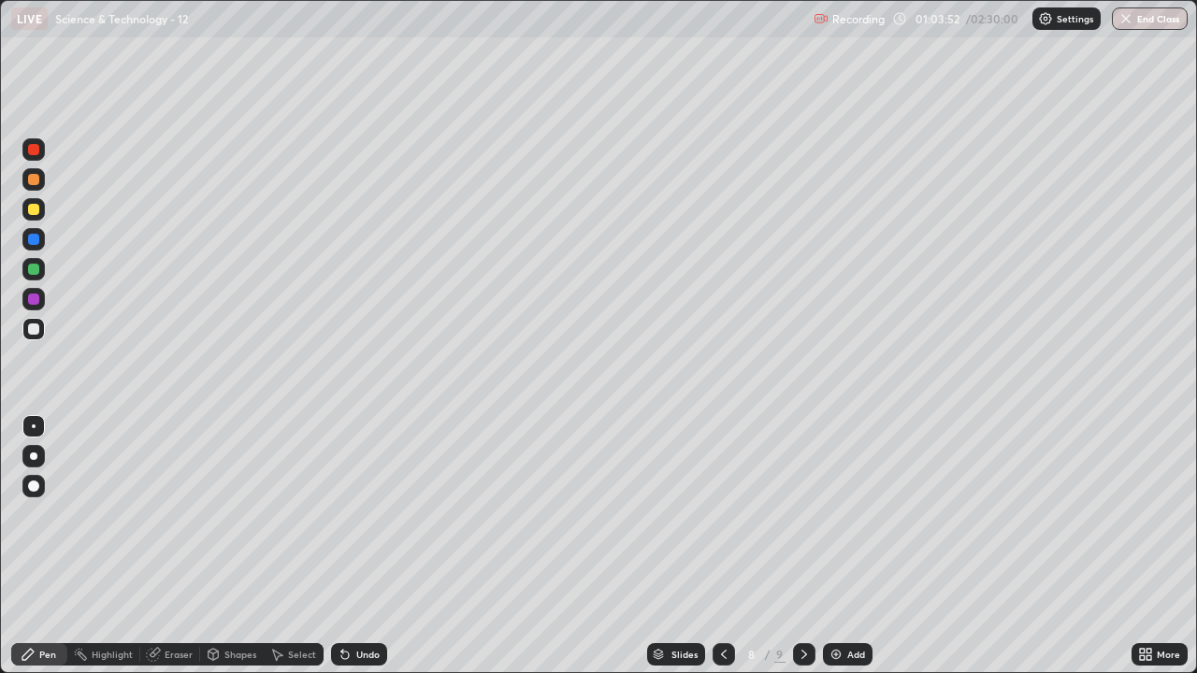
click at [802, 554] on icon at bounding box center [804, 654] width 15 height 15
click at [367, 554] on div "Undo" at bounding box center [367, 654] width 23 height 9
click at [365, 554] on div "Undo" at bounding box center [367, 654] width 23 height 9
click at [364, 554] on div "Undo" at bounding box center [367, 654] width 23 height 9
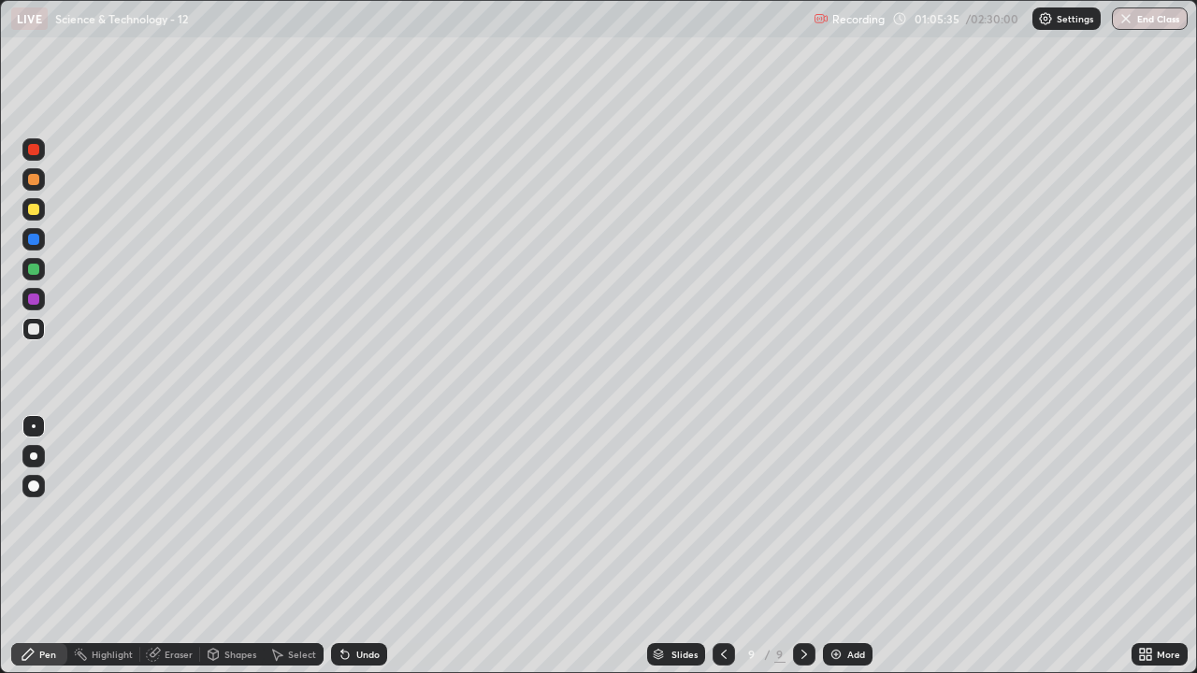
click at [166, 554] on div "Eraser" at bounding box center [179, 654] width 28 height 9
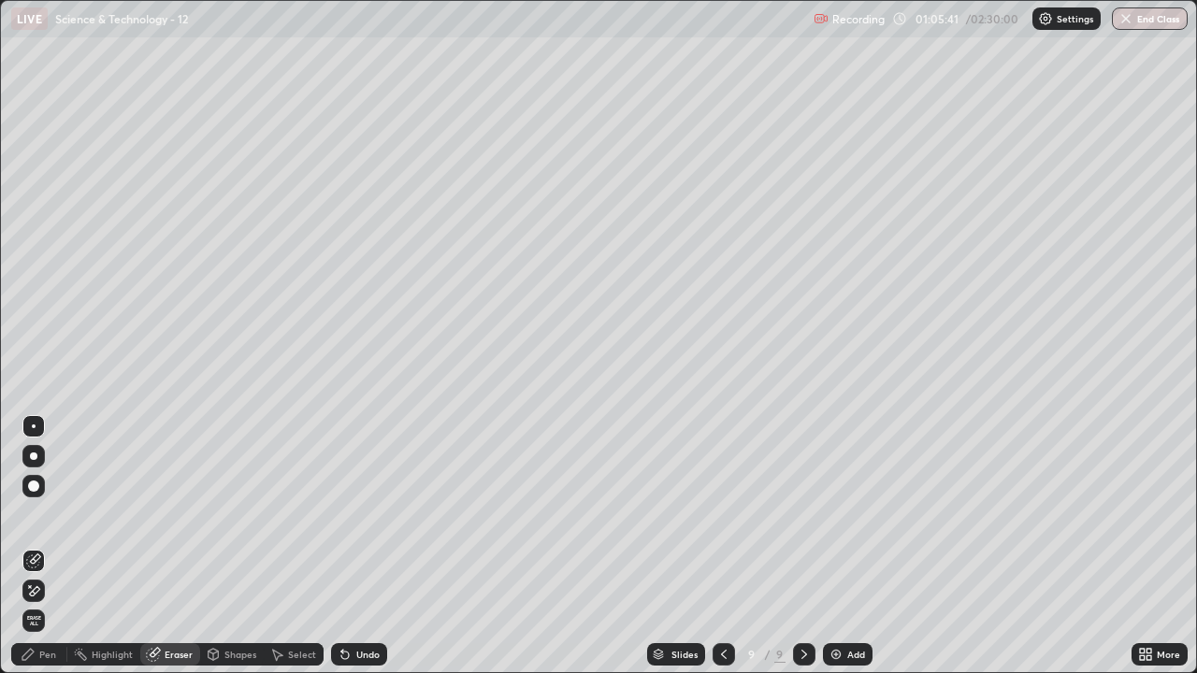
click at [44, 554] on div "Pen" at bounding box center [47, 654] width 17 height 9
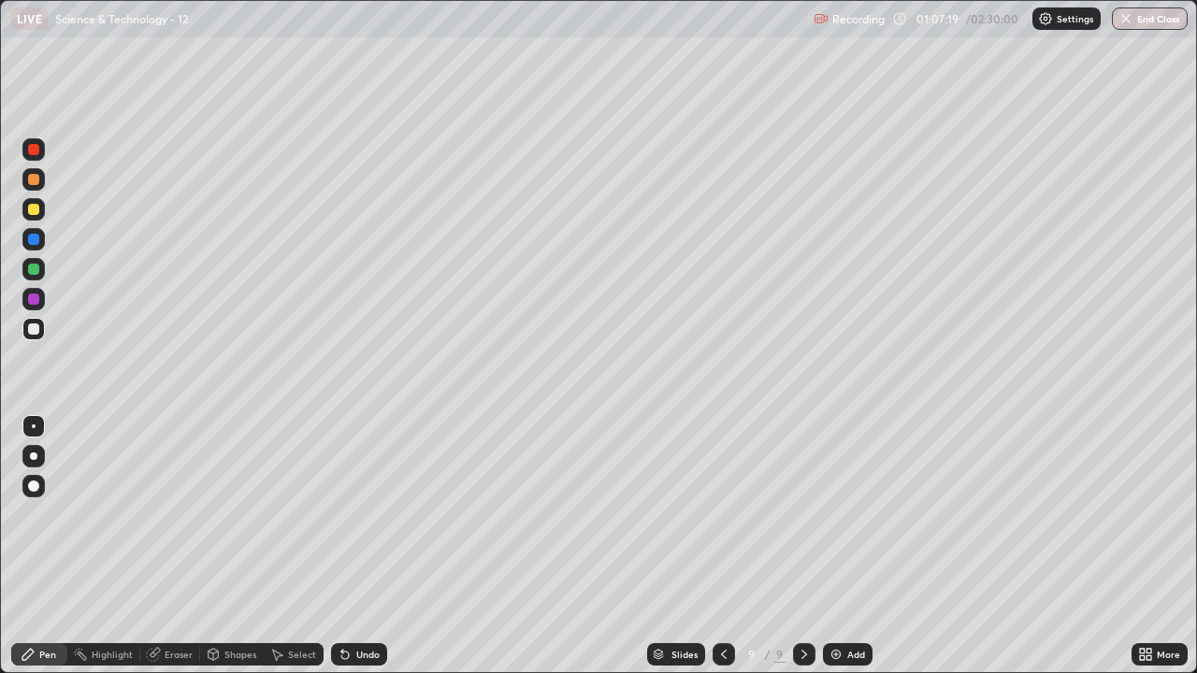
click at [112, 554] on div "Highlight" at bounding box center [112, 654] width 41 height 9
click at [177, 554] on div "Eraser" at bounding box center [179, 654] width 28 height 9
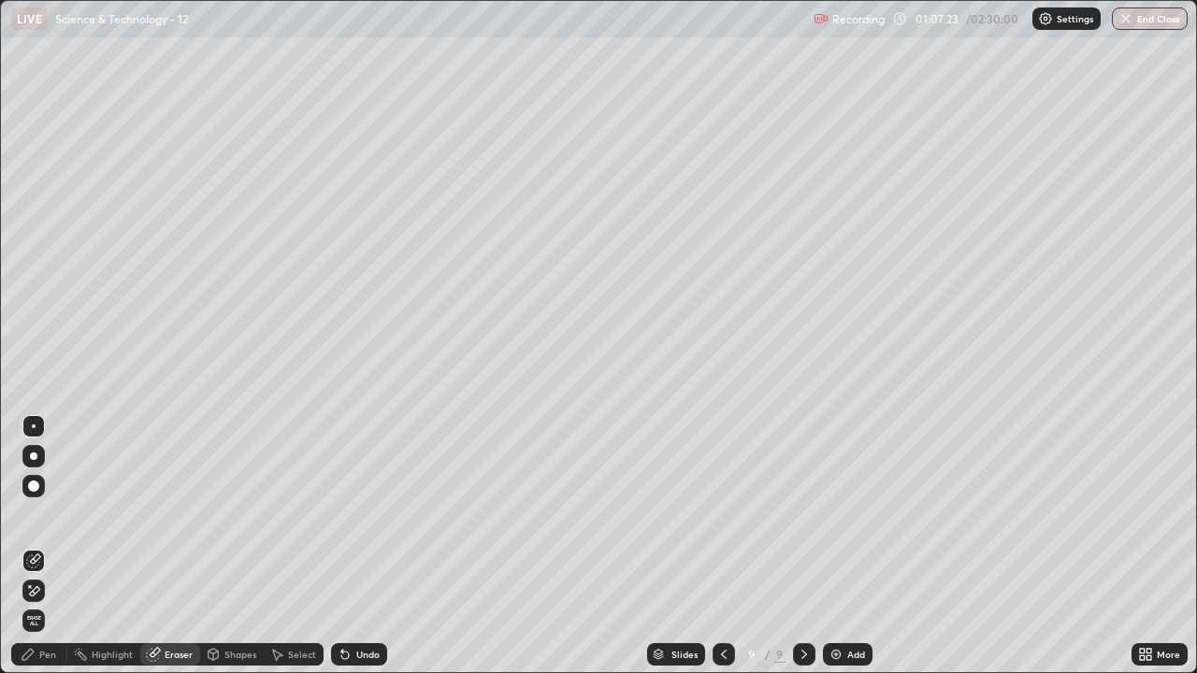
click at [47, 554] on div "Pen" at bounding box center [47, 654] width 17 height 9
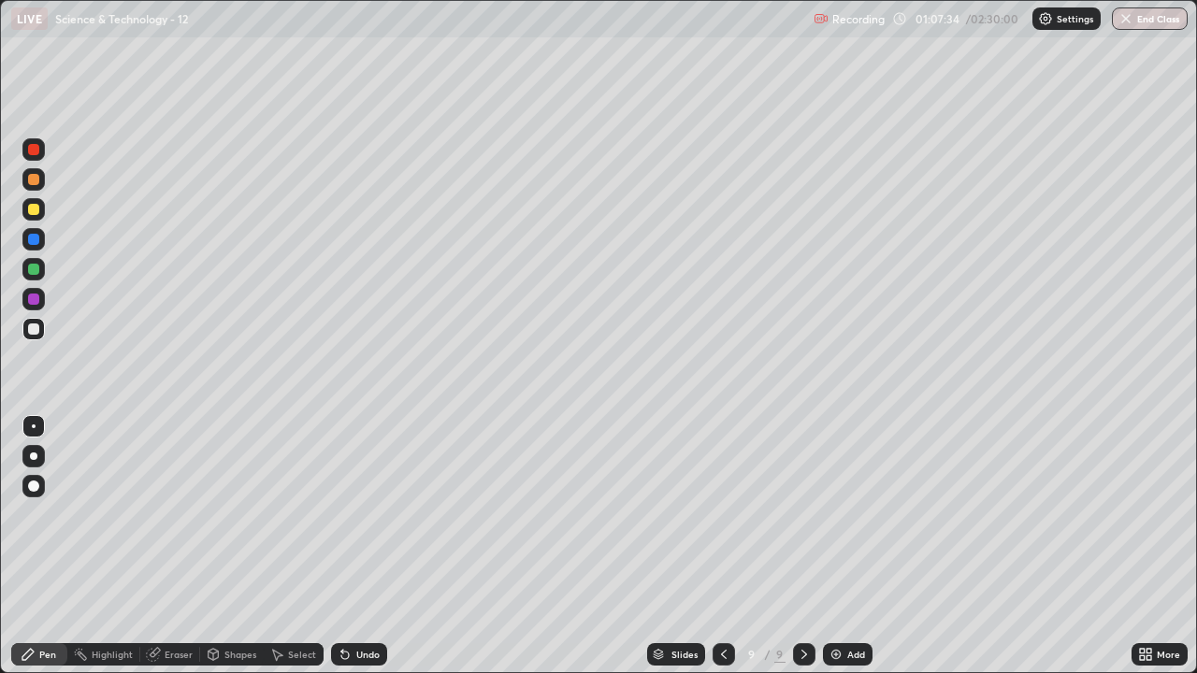
click at [854, 554] on div "Add" at bounding box center [856, 654] width 18 height 9
click at [365, 554] on div "Undo" at bounding box center [367, 654] width 23 height 9
click at [361, 554] on div "Undo" at bounding box center [367, 654] width 23 height 9
click at [363, 554] on div "Undo" at bounding box center [367, 654] width 23 height 9
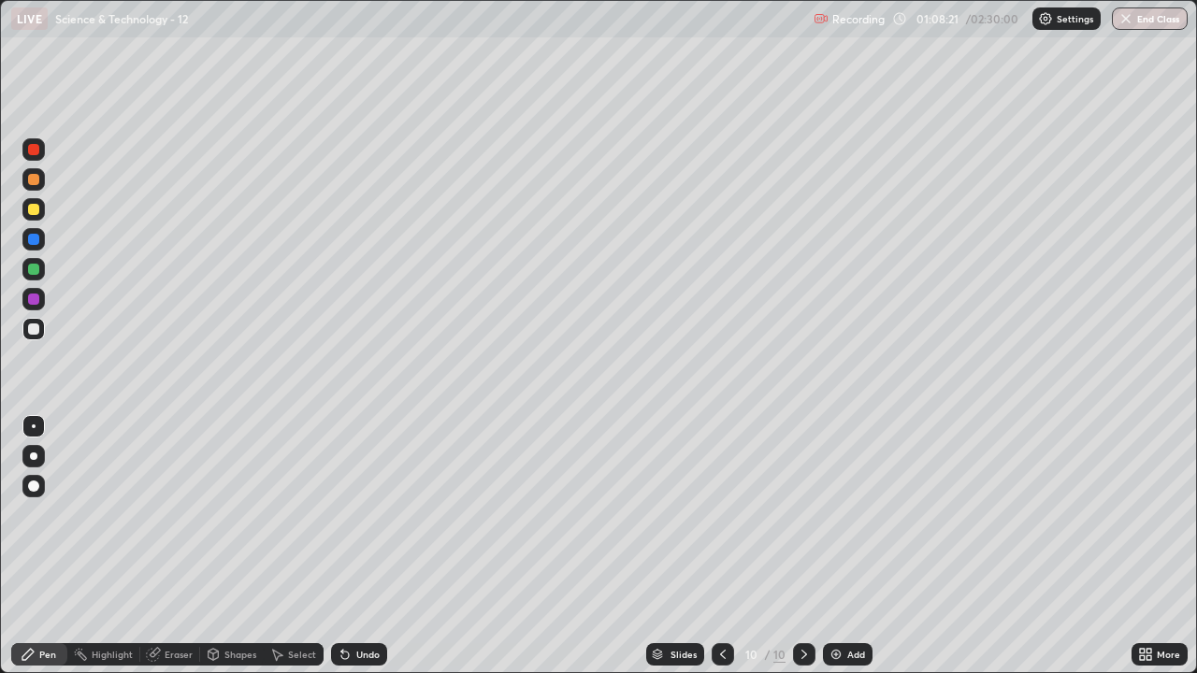
click at [358, 554] on div "Undo" at bounding box center [367, 654] width 23 height 9
click at [359, 554] on div "Undo" at bounding box center [359, 654] width 56 height 22
click at [357, 554] on div "Undo" at bounding box center [367, 654] width 23 height 9
click at [356, 554] on div "Undo" at bounding box center [367, 654] width 23 height 9
click at [357, 554] on div "Undo" at bounding box center [367, 654] width 23 height 9
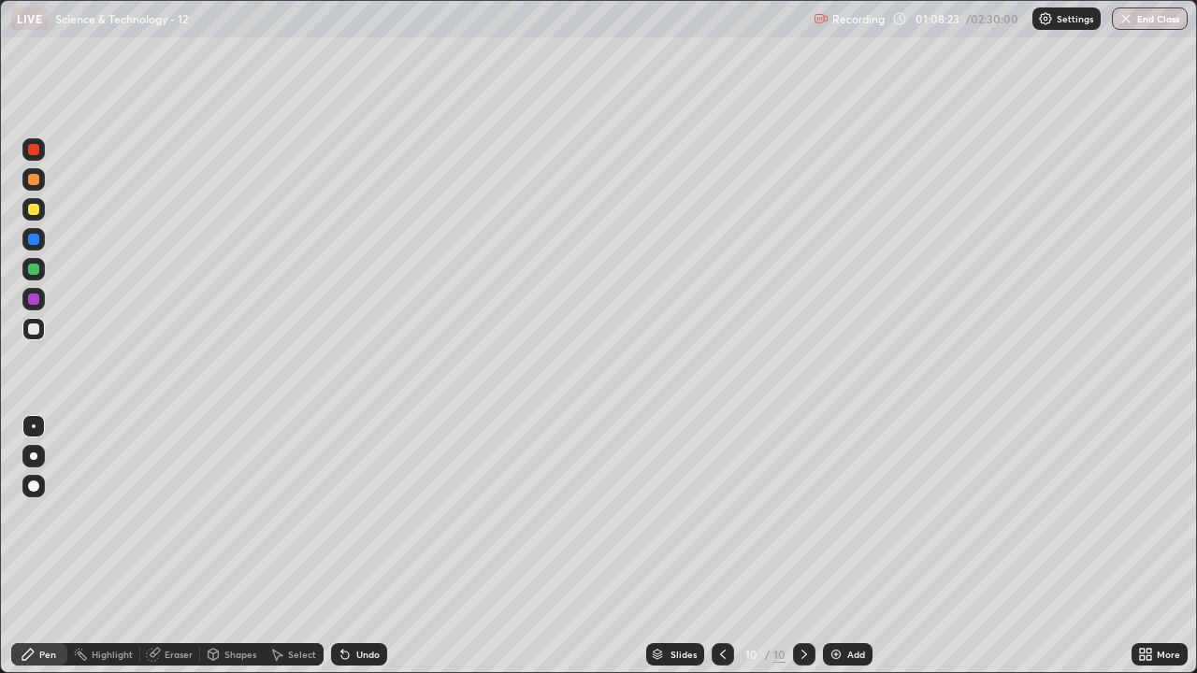
click at [356, 554] on div "Undo" at bounding box center [367, 654] width 23 height 9
click at [358, 554] on div "Undo" at bounding box center [367, 654] width 23 height 9
click at [362, 554] on div "Undo" at bounding box center [367, 654] width 23 height 9
click at [247, 554] on div "Shapes" at bounding box center [240, 654] width 32 height 9
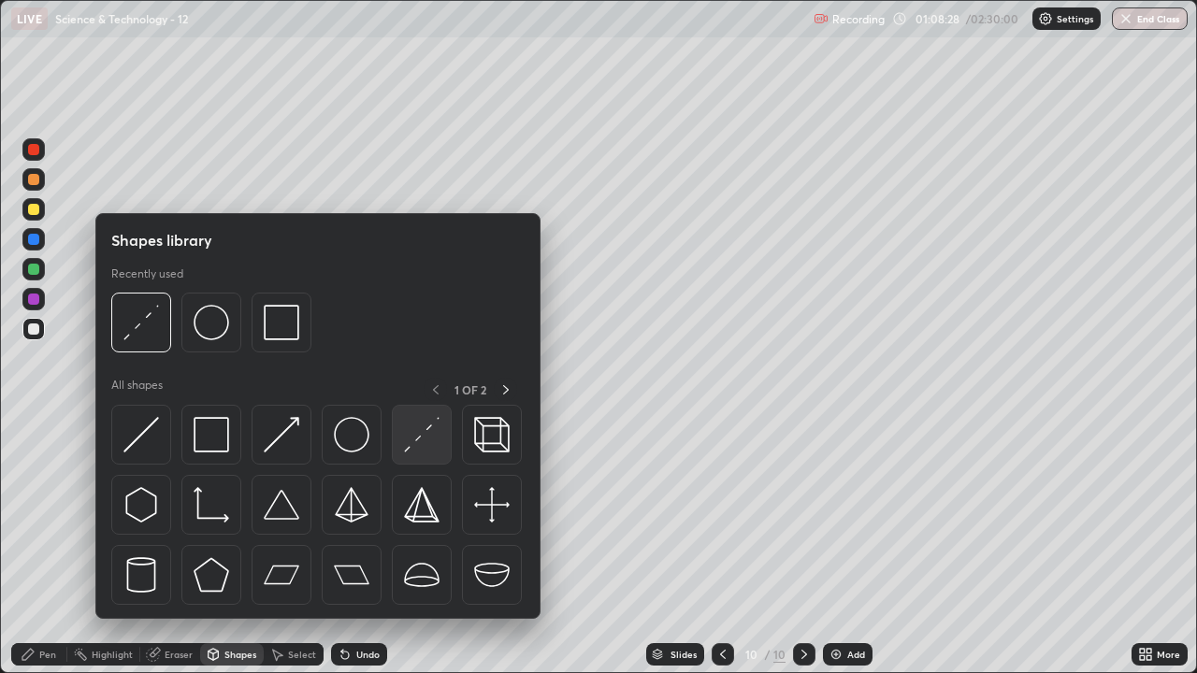
click at [425, 438] on img at bounding box center [422, 435] width 36 height 36
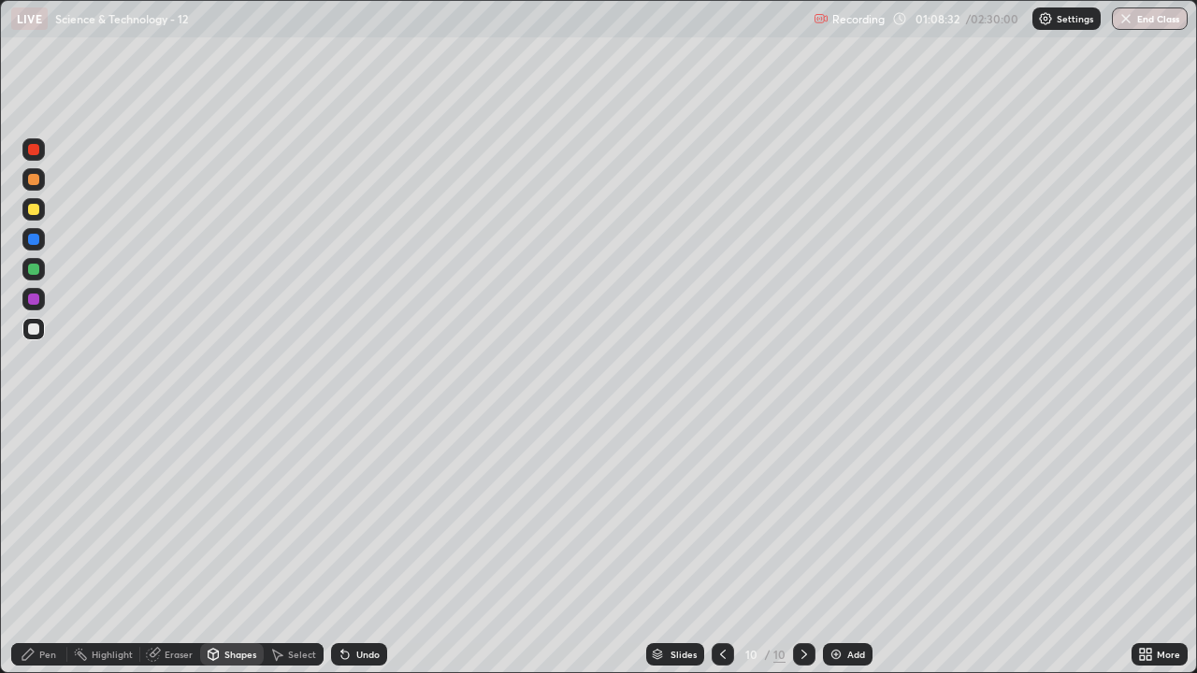
click at [48, 554] on div "Pen" at bounding box center [47, 654] width 17 height 9
click at [363, 554] on div "Undo" at bounding box center [359, 654] width 56 height 22
click at [852, 554] on div "Add" at bounding box center [848, 654] width 50 height 22
click at [853, 554] on div "Add" at bounding box center [856, 654] width 18 height 9
click at [232, 554] on div "Shapes" at bounding box center [240, 654] width 32 height 9
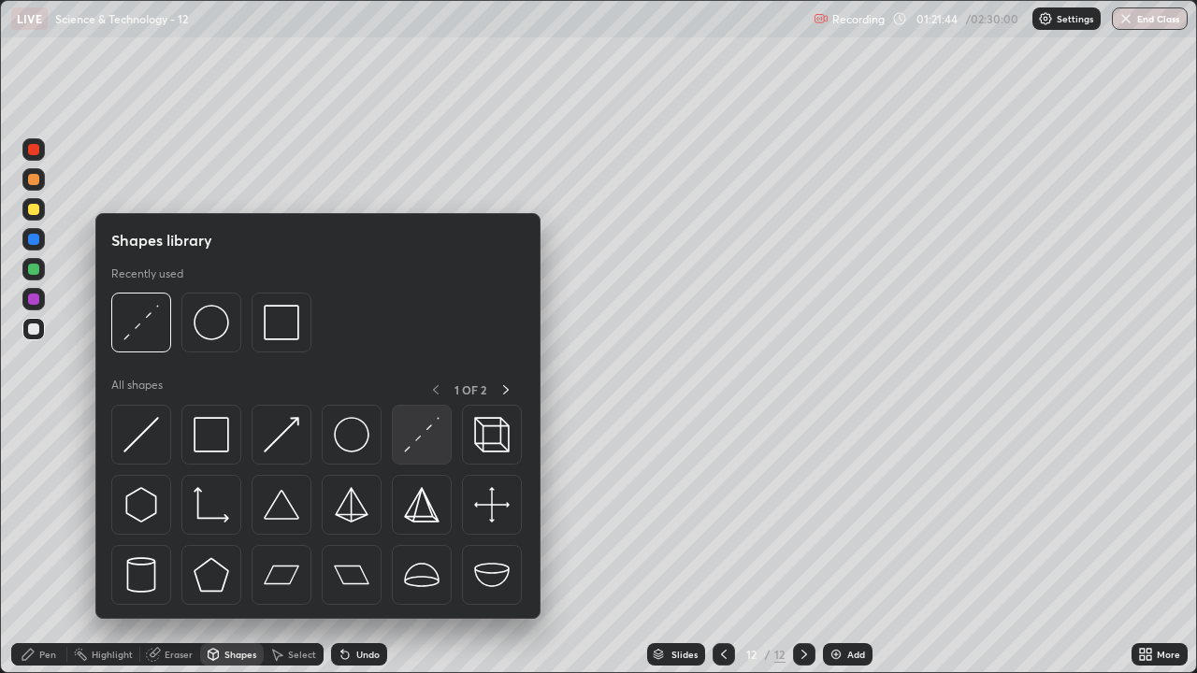
click at [415, 439] on img at bounding box center [422, 435] width 36 height 36
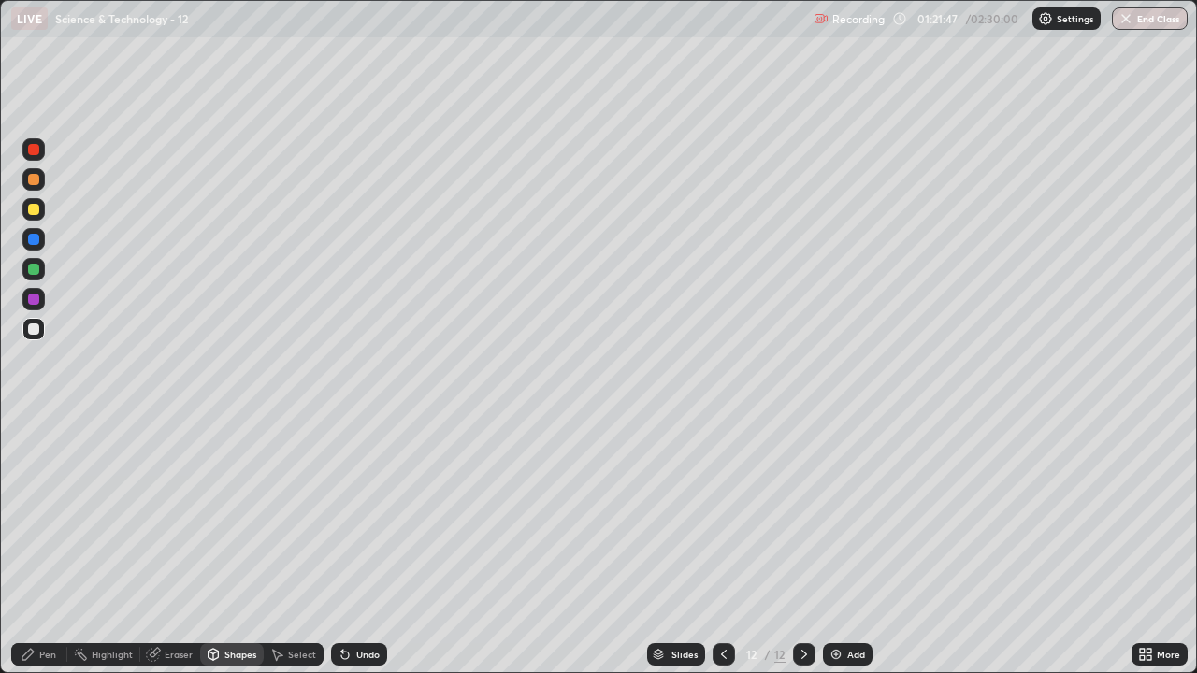
click at [50, 554] on div "Pen" at bounding box center [47, 654] width 17 height 9
click at [232, 554] on div "Shapes" at bounding box center [240, 654] width 32 height 9
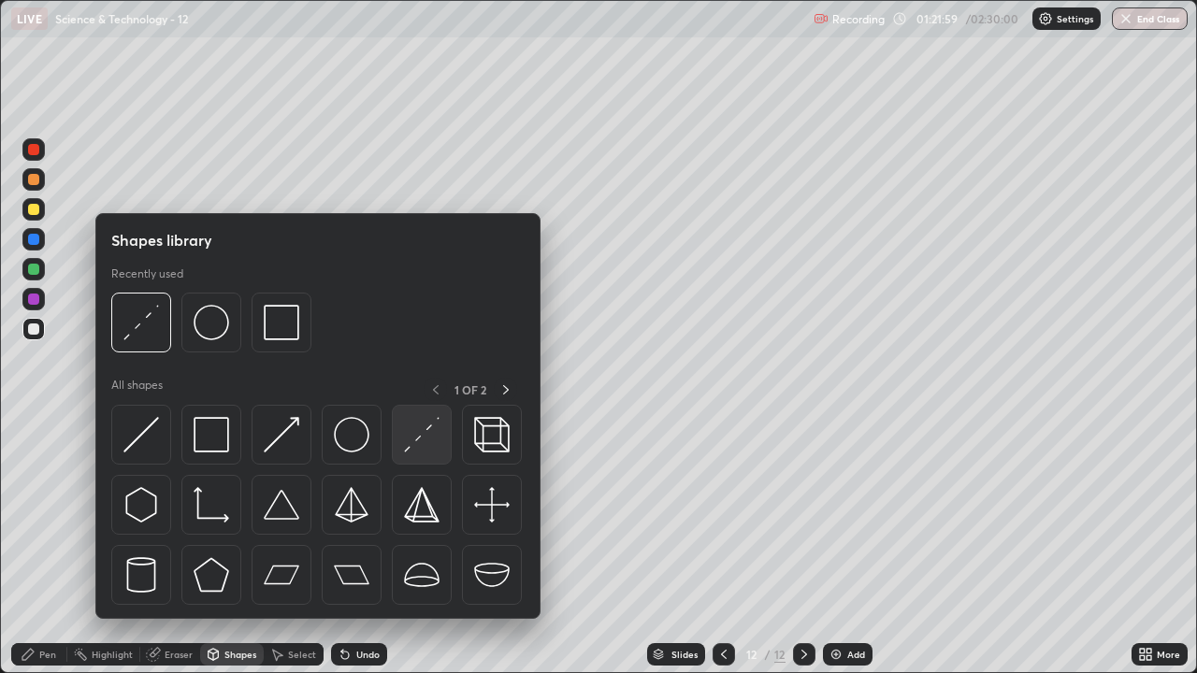
click at [415, 439] on img at bounding box center [422, 435] width 36 height 36
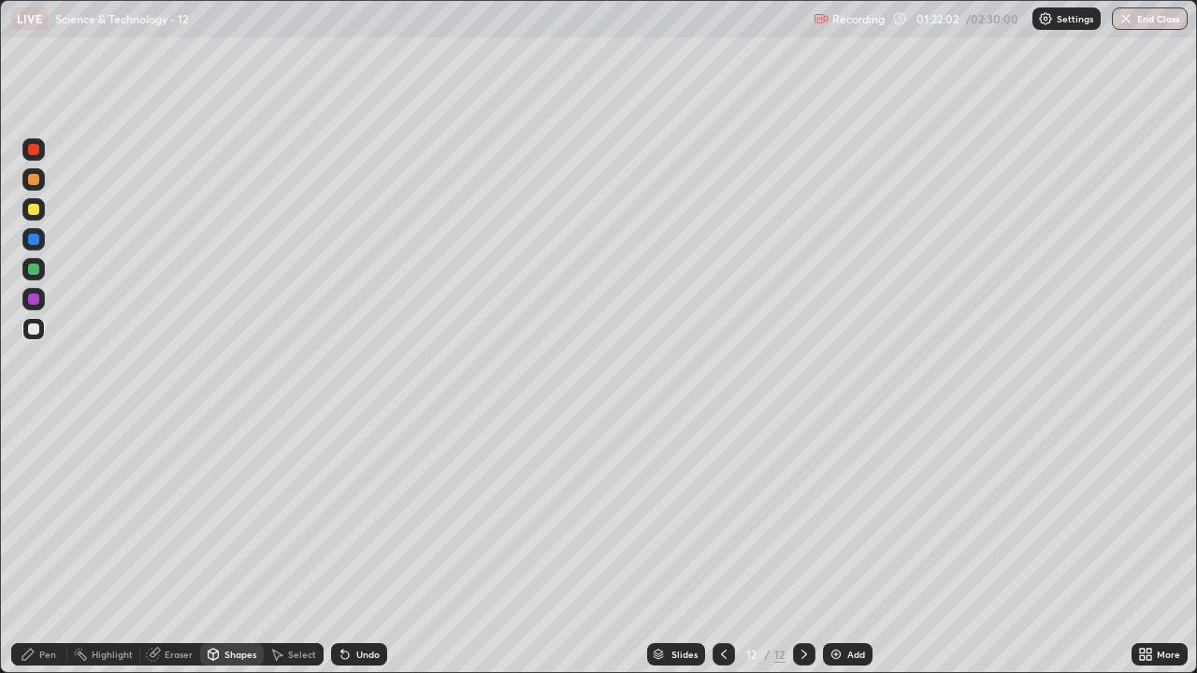
click at [49, 554] on div "Pen" at bounding box center [47, 654] width 17 height 9
click at [33, 151] on div at bounding box center [33, 149] width 11 height 11
click at [43, 331] on div at bounding box center [33, 329] width 22 height 22
click at [802, 554] on icon at bounding box center [804, 654] width 15 height 15
click at [853, 554] on div "Add" at bounding box center [856, 654] width 18 height 9
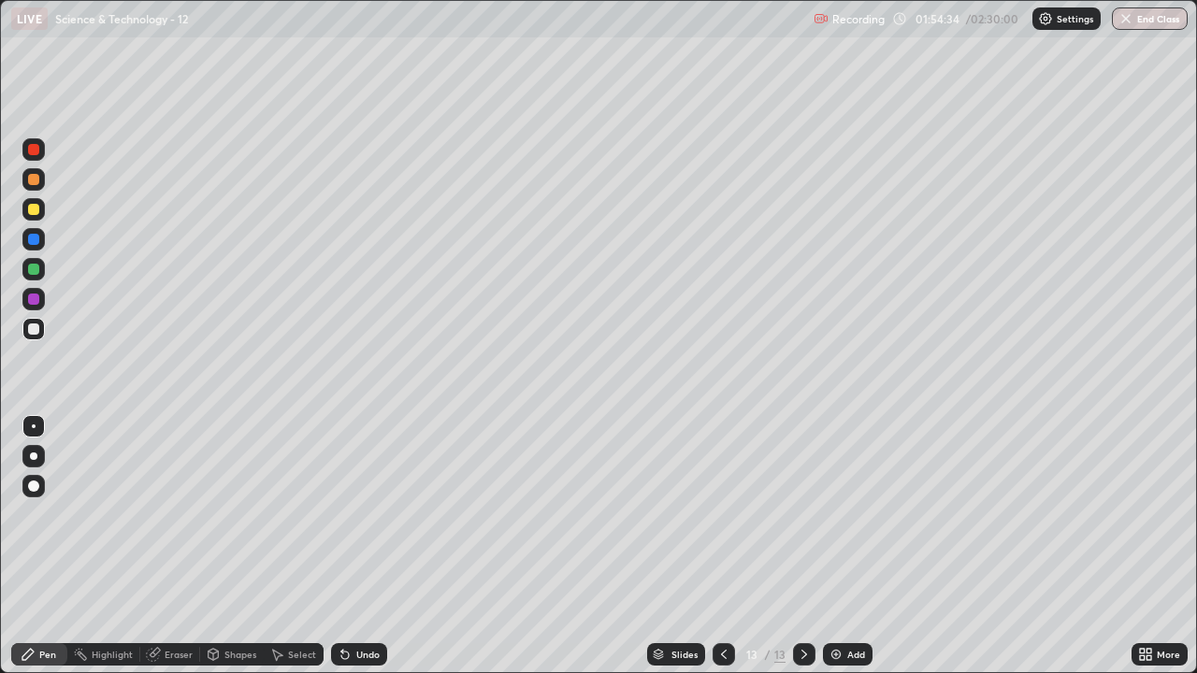
click at [363, 554] on div "Undo" at bounding box center [367, 654] width 23 height 9
click at [34, 150] on div at bounding box center [33, 149] width 11 height 11
click at [37, 303] on div at bounding box center [33, 299] width 11 height 11
click at [36, 329] on div at bounding box center [33, 329] width 11 height 11
click at [34, 150] on div at bounding box center [33, 149] width 11 height 11
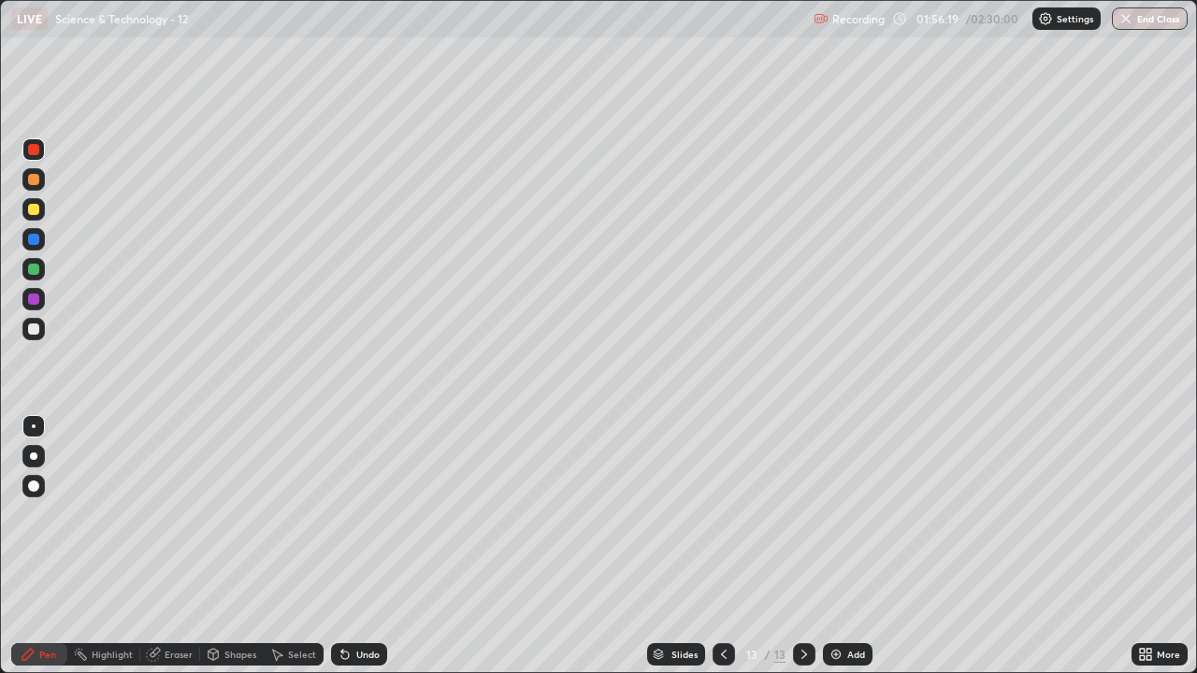
click at [41, 301] on div at bounding box center [33, 299] width 22 height 22
click at [31, 151] on div at bounding box center [33, 149] width 11 height 11
click at [361, 554] on div "Undo" at bounding box center [367, 654] width 23 height 9
click at [41, 302] on div at bounding box center [33, 299] width 22 height 22
click at [34, 329] on div at bounding box center [33, 329] width 11 height 11
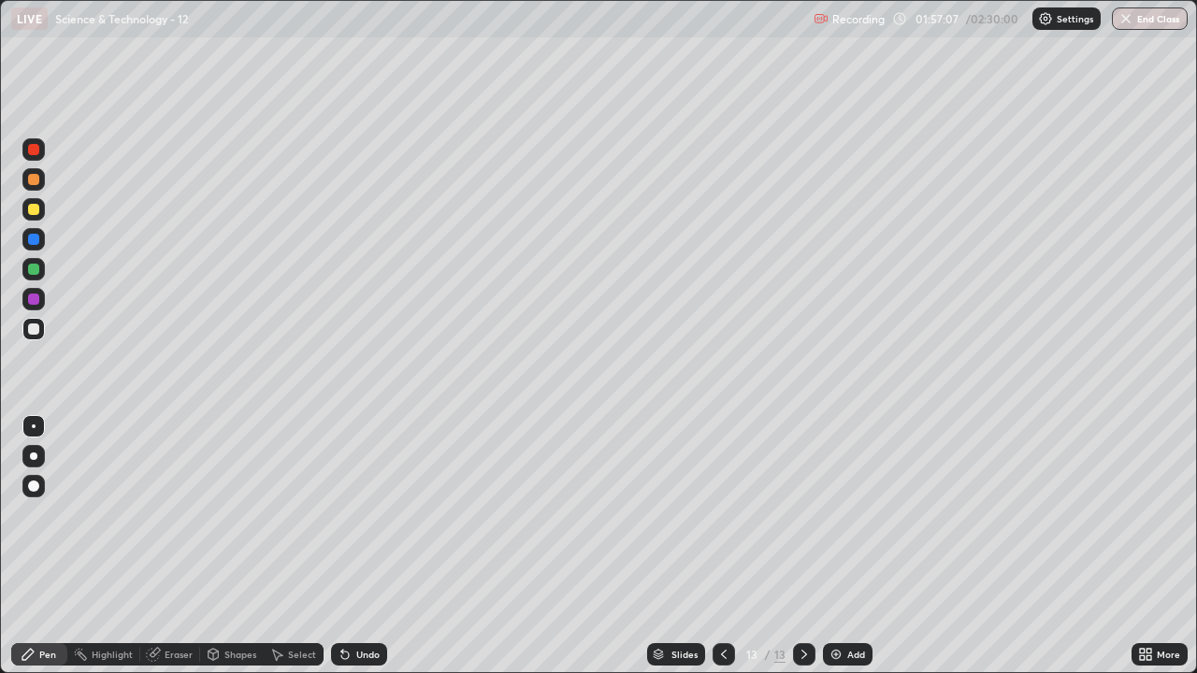
click at [37, 153] on div at bounding box center [33, 149] width 11 height 11
click at [34, 301] on div at bounding box center [33, 299] width 11 height 11
click at [37, 327] on div at bounding box center [33, 329] width 11 height 11
click at [35, 151] on div at bounding box center [33, 149] width 11 height 11
click at [43, 299] on div at bounding box center [33, 299] width 22 height 22
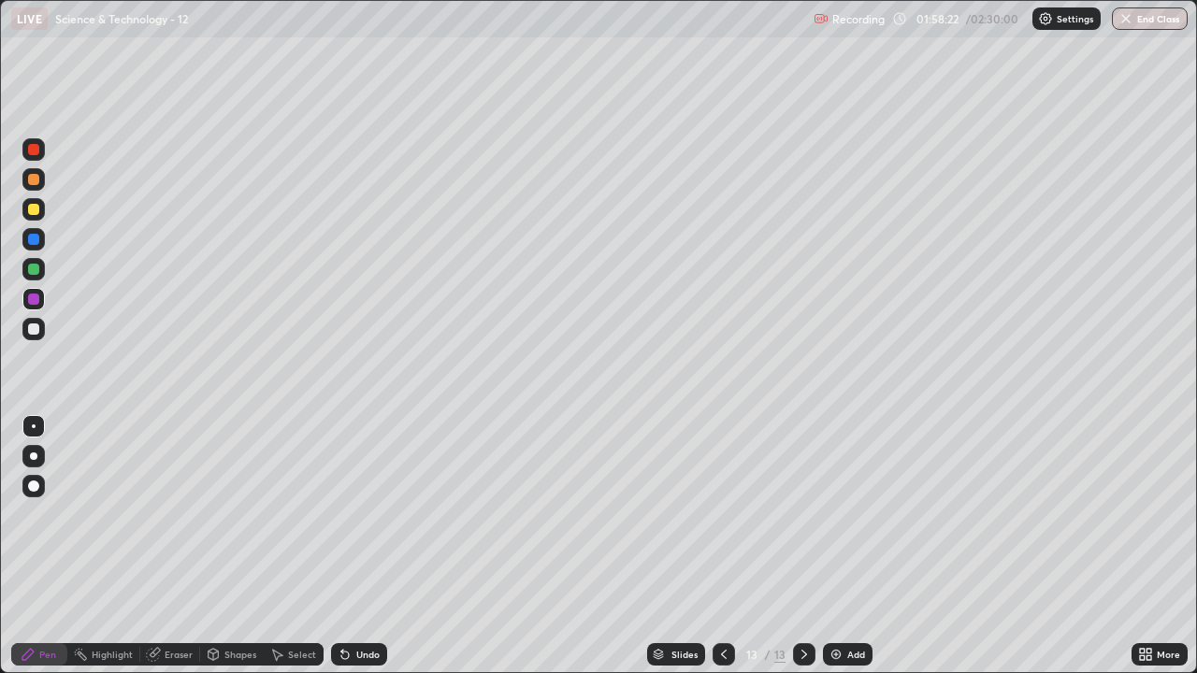
click at [34, 151] on div at bounding box center [33, 149] width 11 height 11
click at [38, 299] on div at bounding box center [33, 299] width 11 height 11
click at [36, 152] on div at bounding box center [33, 149] width 11 height 11
click at [37, 300] on div at bounding box center [33, 299] width 11 height 11
click at [35, 153] on div at bounding box center [33, 149] width 11 height 11
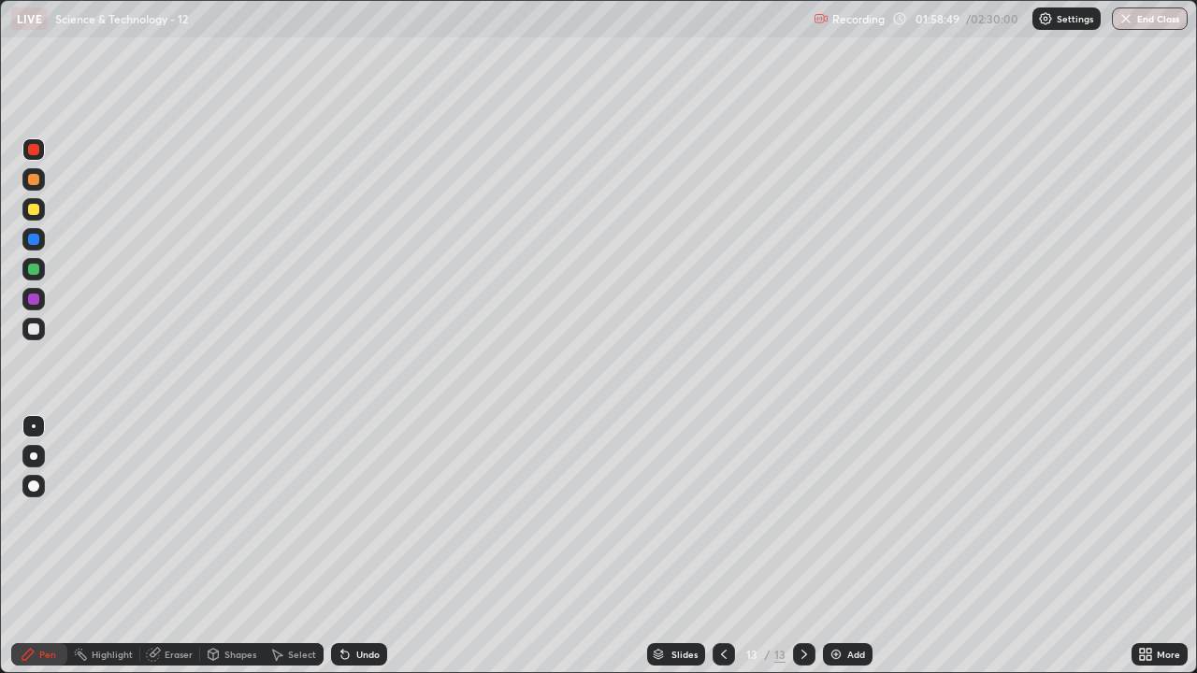
click at [370, 554] on div "Undo" at bounding box center [359, 654] width 56 height 22
click at [42, 305] on div at bounding box center [33, 299] width 22 height 22
click at [33, 150] on div at bounding box center [33, 149] width 11 height 11
click at [37, 324] on div at bounding box center [33, 329] width 22 height 22
click at [34, 298] on div at bounding box center [33, 299] width 11 height 11
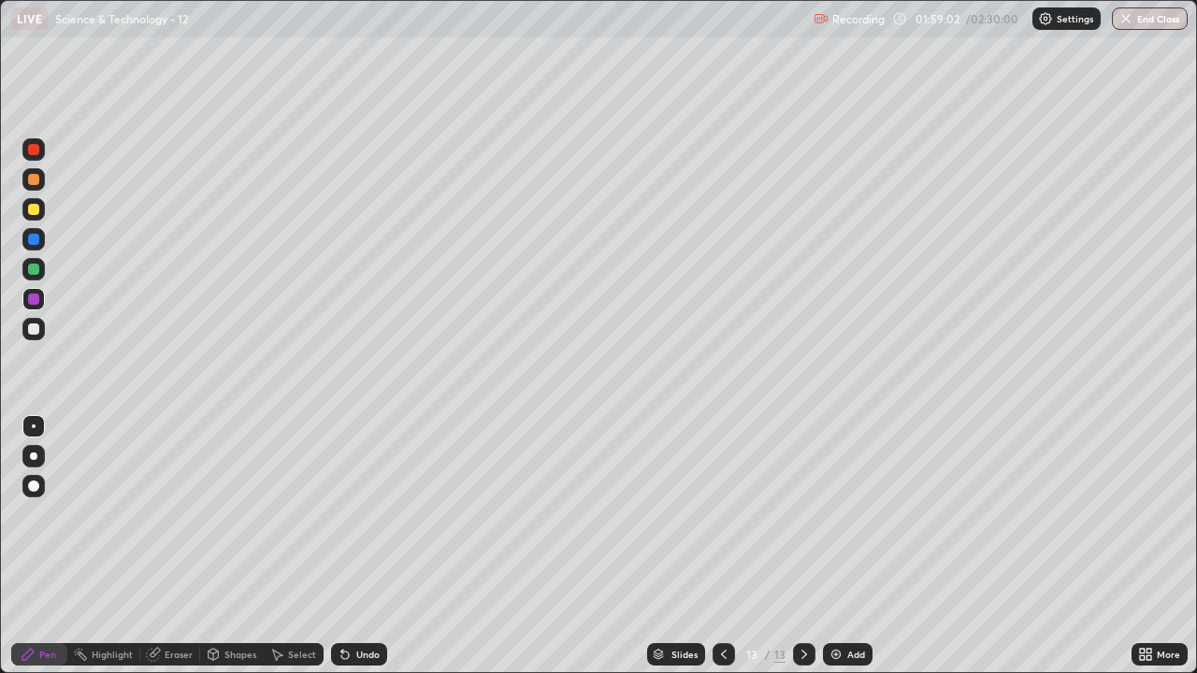
click at [32, 151] on div at bounding box center [33, 149] width 11 height 11
click at [31, 329] on div at bounding box center [33, 329] width 11 height 11
click at [363, 554] on div "Undo" at bounding box center [367, 654] width 23 height 9
click at [189, 554] on div "Eraser" at bounding box center [179, 654] width 28 height 9
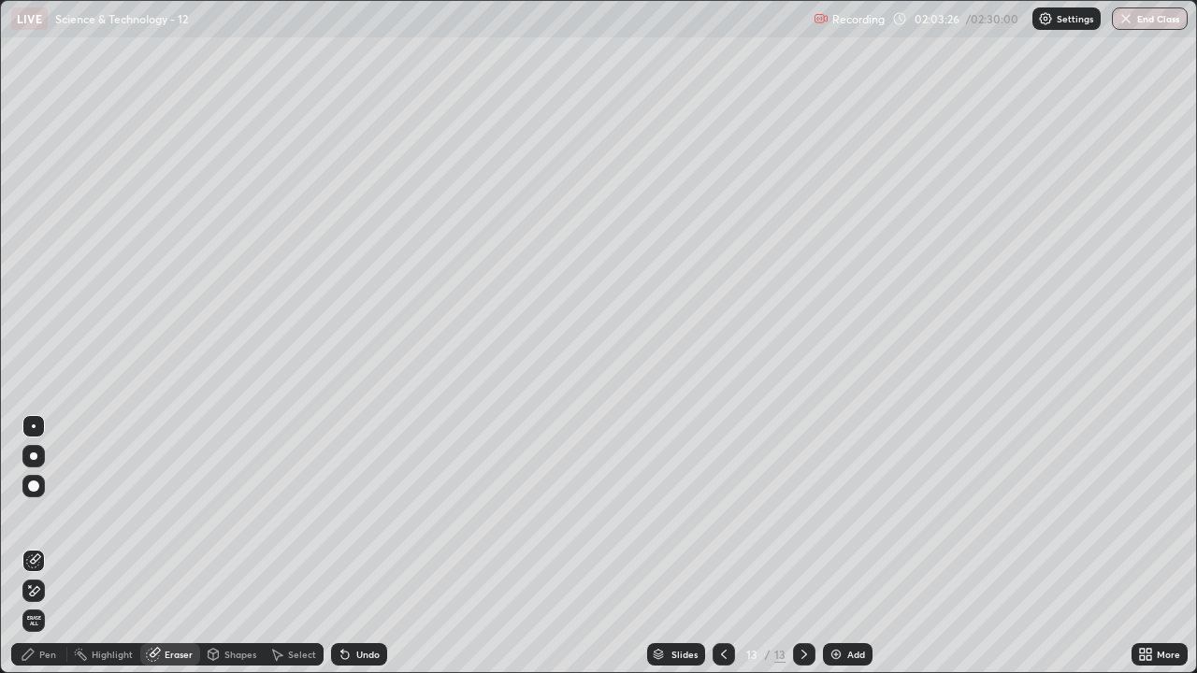
click at [57, 554] on div "Pen" at bounding box center [39, 654] width 56 height 22
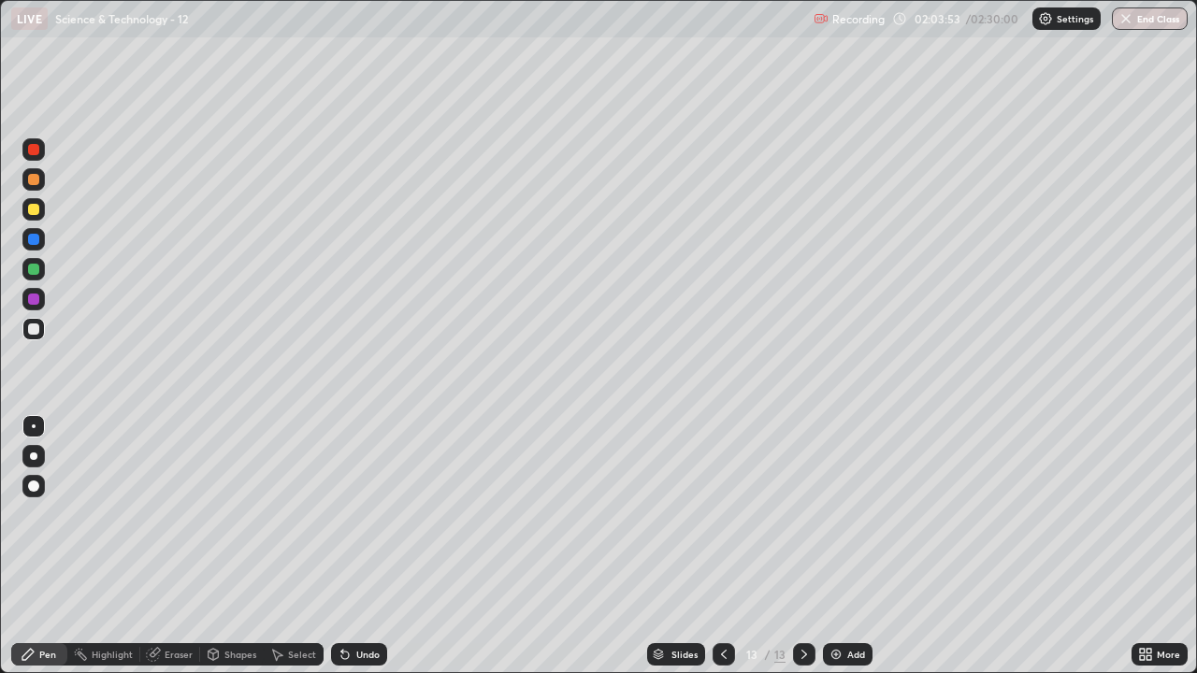
click at [847, 554] on div "Add" at bounding box center [856, 654] width 18 height 9
click at [361, 554] on div "Undo" at bounding box center [359, 654] width 56 height 22
click at [847, 554] on div "Add" at bounding box center [856, 654] width 18 height 9
click at [369, 554] on div "Undo" at bounding box center [367, 654] width 23 height 9
click at [368, 554] on div "Undo" at bounding box center [367, 654] width 23 height 9
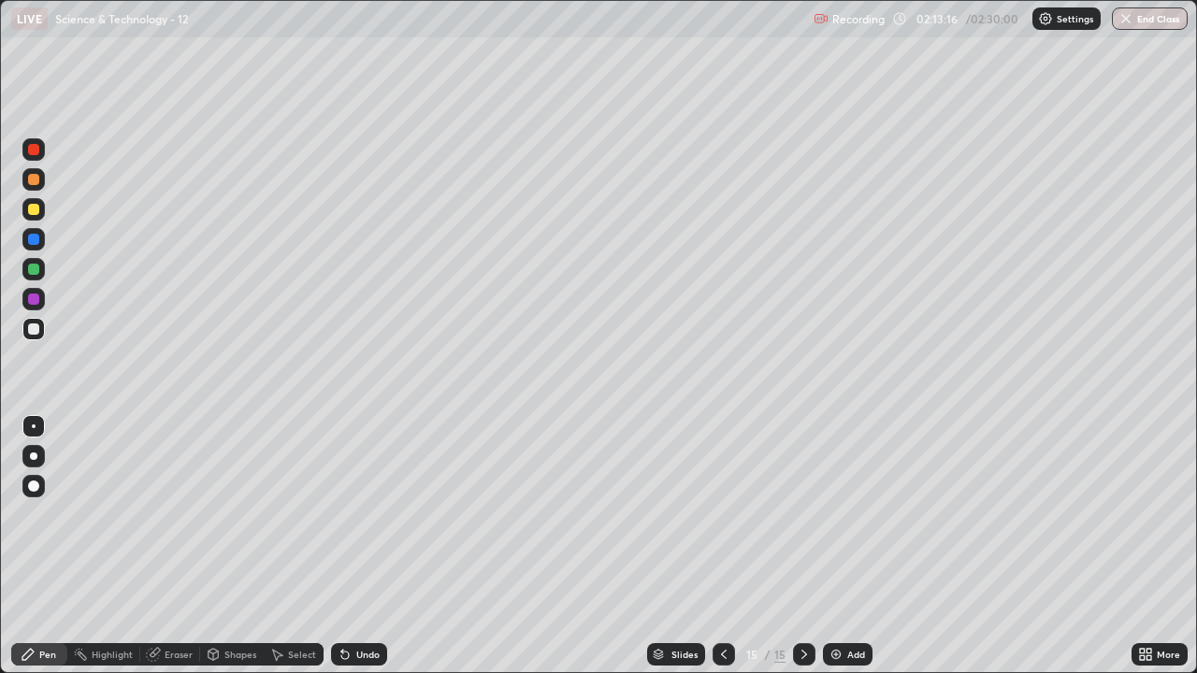
click at [367, 554] on div "Undo" at bounding box center [367, 654] width 23 height 9
click at [38, 153] on div at bounding box center [33, 149] width 11 height 11
click at [35, 329] on div at bounding box center [33, 329] width 11 height 11
click at [34, 151] on div at bounding box center [33, 149] width 11 height 11
click at [44, 331] on div at bounding box center [33, 329] width 22 height 22
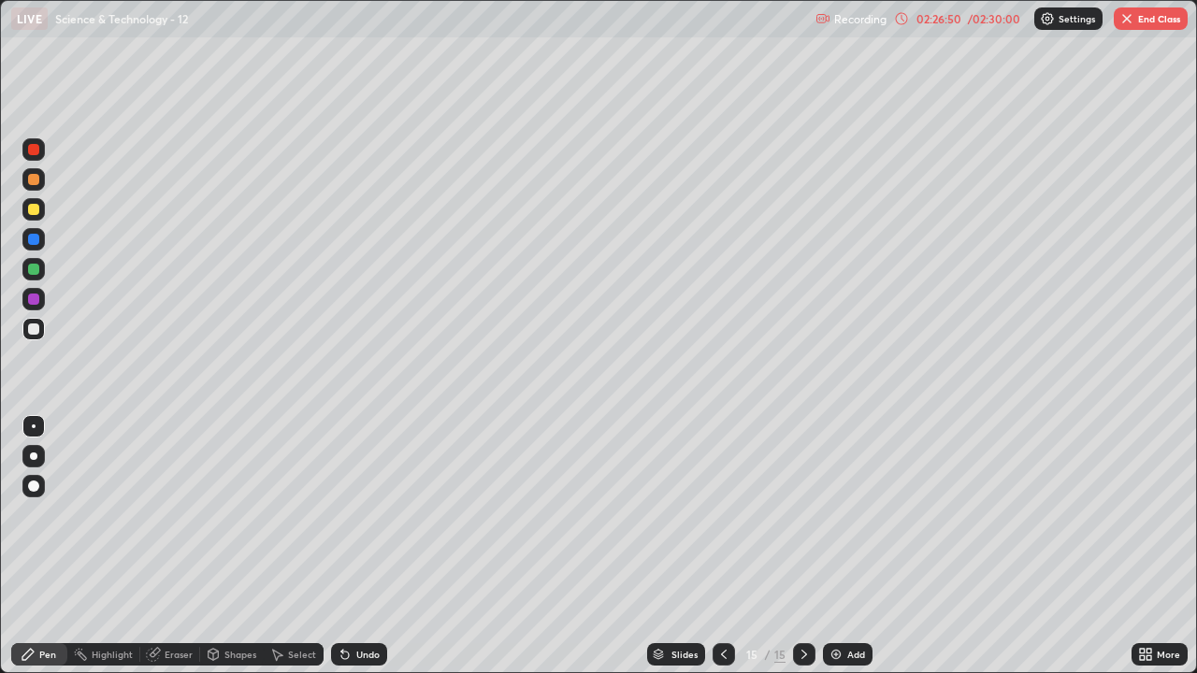
click at [960, 24] on div "02:26:50 / 02:30:00" at bounding box center [958, 18] width 129 height 15
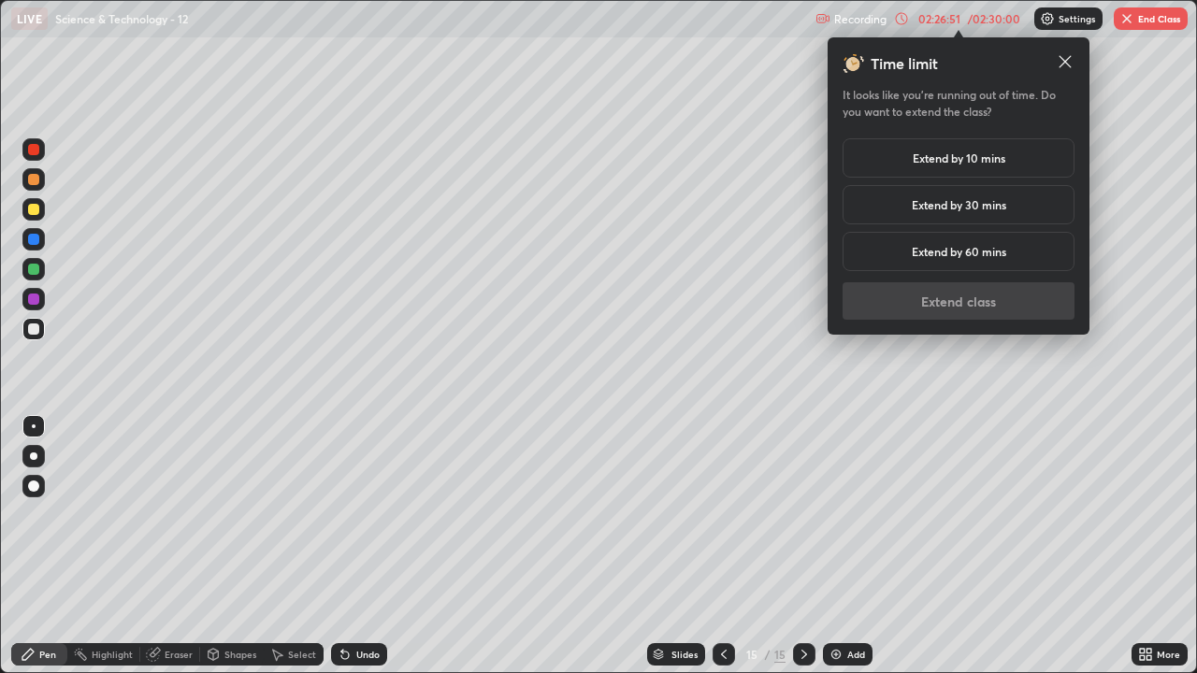
click at [966, 165] on h5 "Extend by 10 mins" at bounding box center [959, 158] width 93 height 17
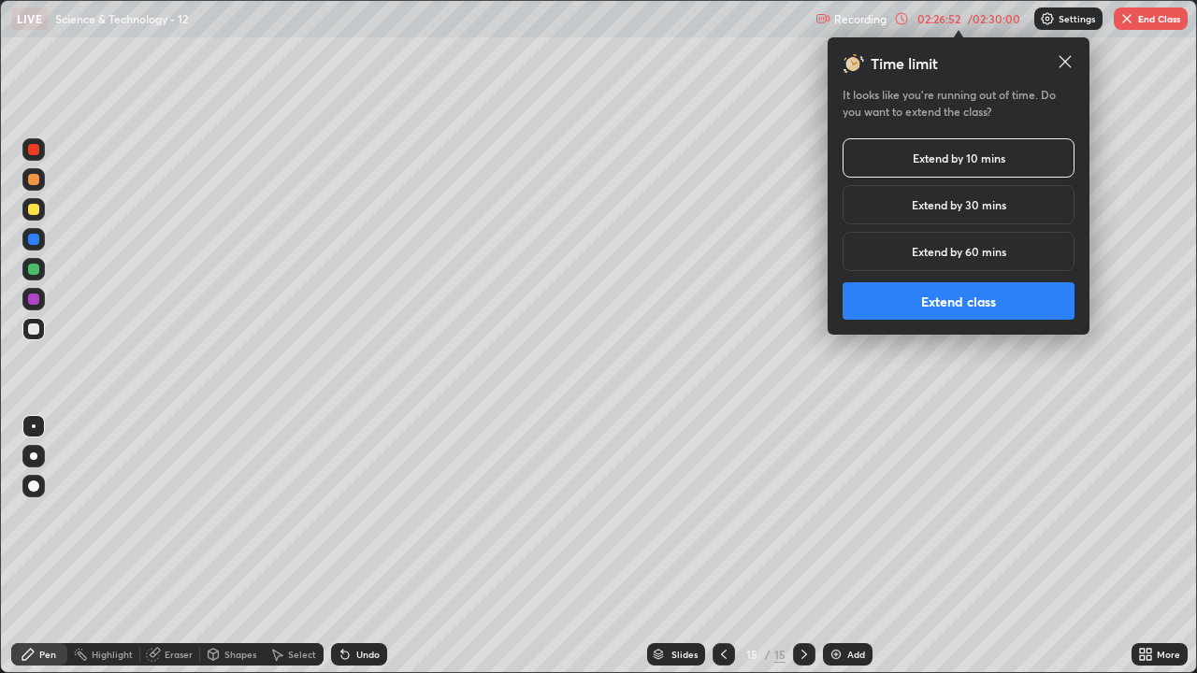
click at [949, 310] on button "Extend class" at bounding box center [959, 300] width 232 height 37
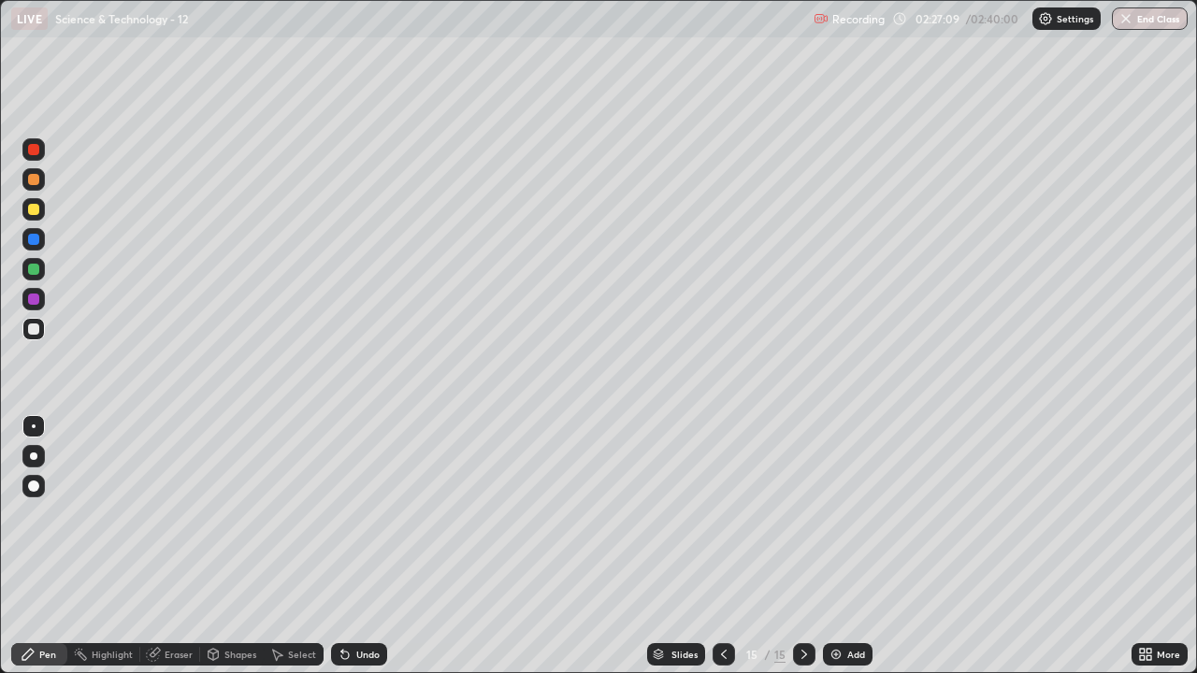
click at [376, 554] on div "Undo" at bounding box center [367, 654] width 23 height 9
click at [380, 554] on div "Undo" at bounding box center [359, 654] width 56 height 22
click at [378, 554] on div "Undo" at bounding box center [359, 654] width 56 height 22
click at [372, 554] on div "Undo" at bounding box center [359, 654] width 56 height 22
click at [1165, 26] on button "End Class" at bounding box center [1150, 18] width 76 height 22
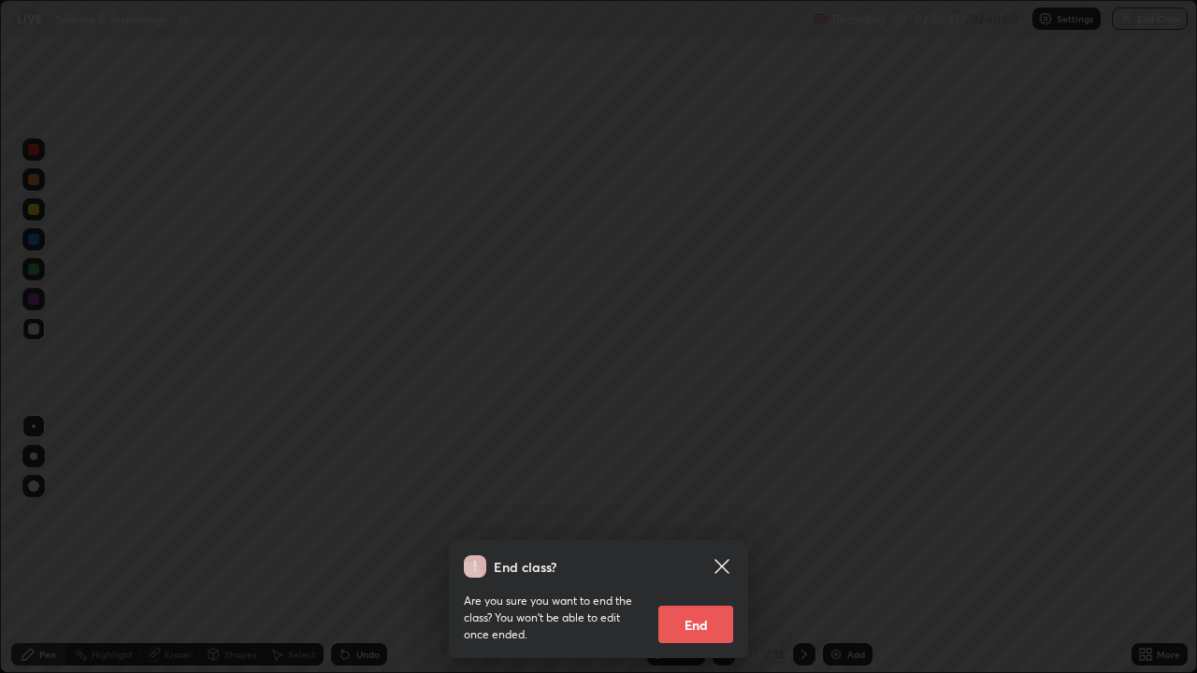
click at [706, 554] on button "End" at bounding box center [695, 624] width 75 height 37
